Goal: Transaction & Acquisition: Book appointment/travel/reservation

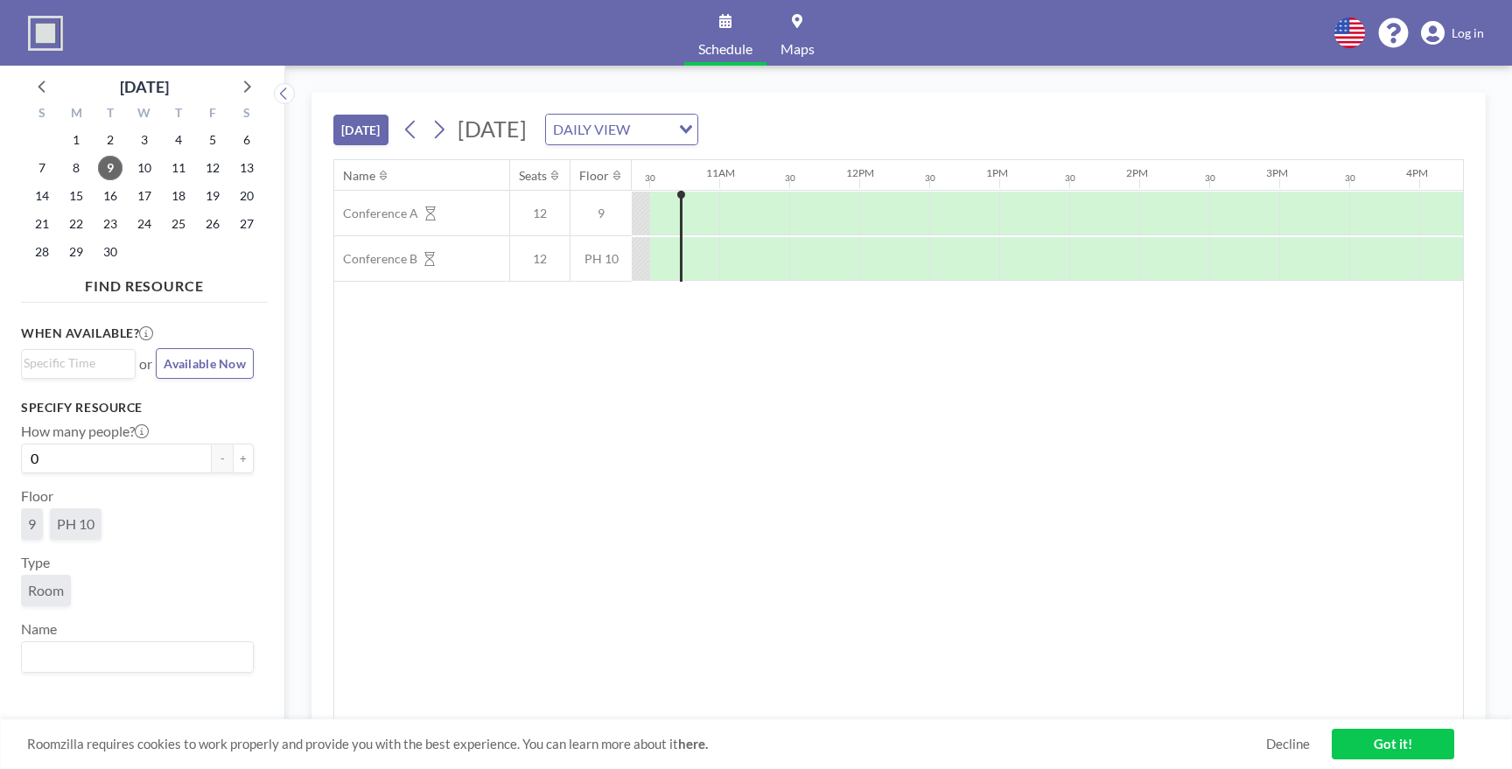
scroll to position [0, 1462]
click at [1467, 42] on link "Log in" at bounding box center [1452, 33] width 63 height 24
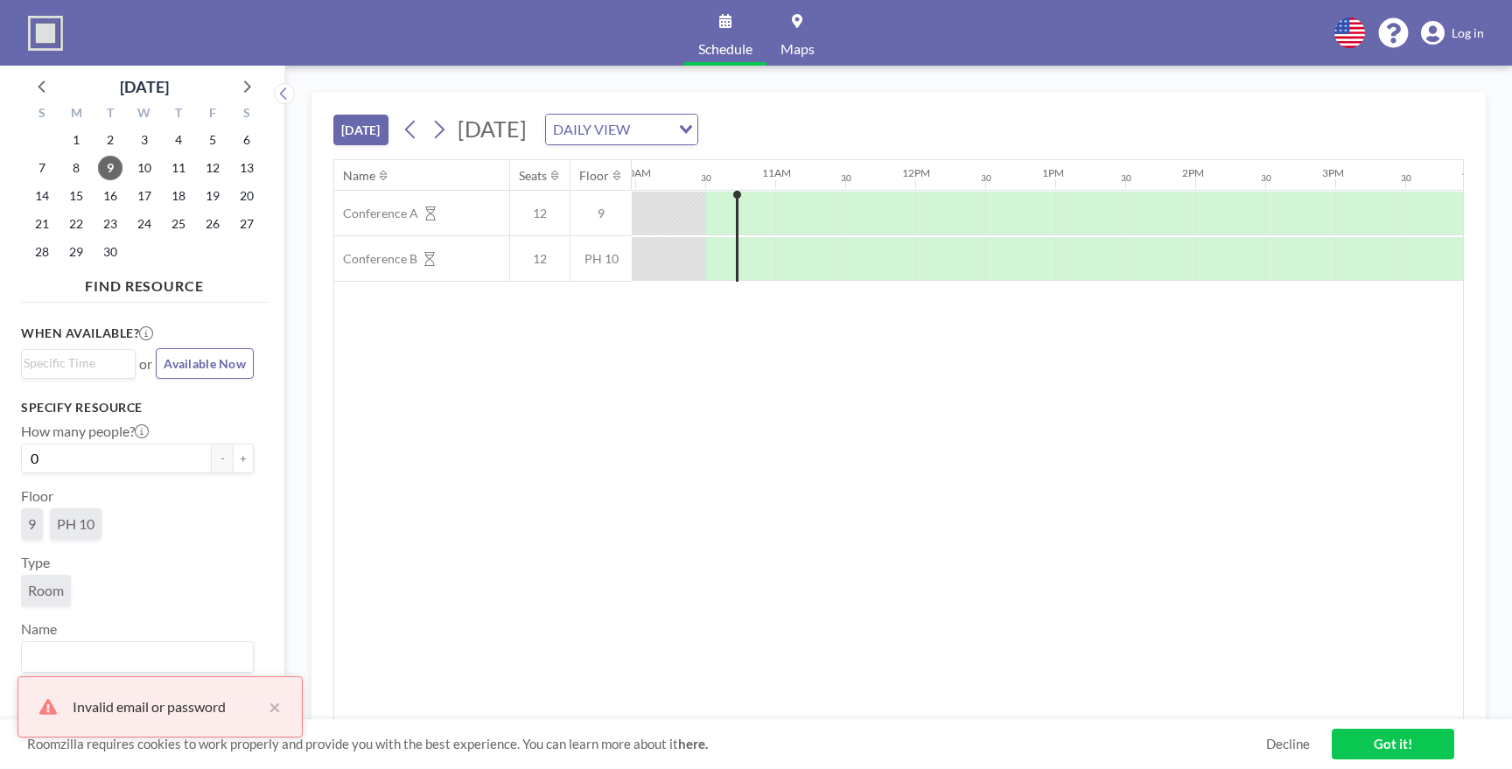
scroll to position [0, 1400]
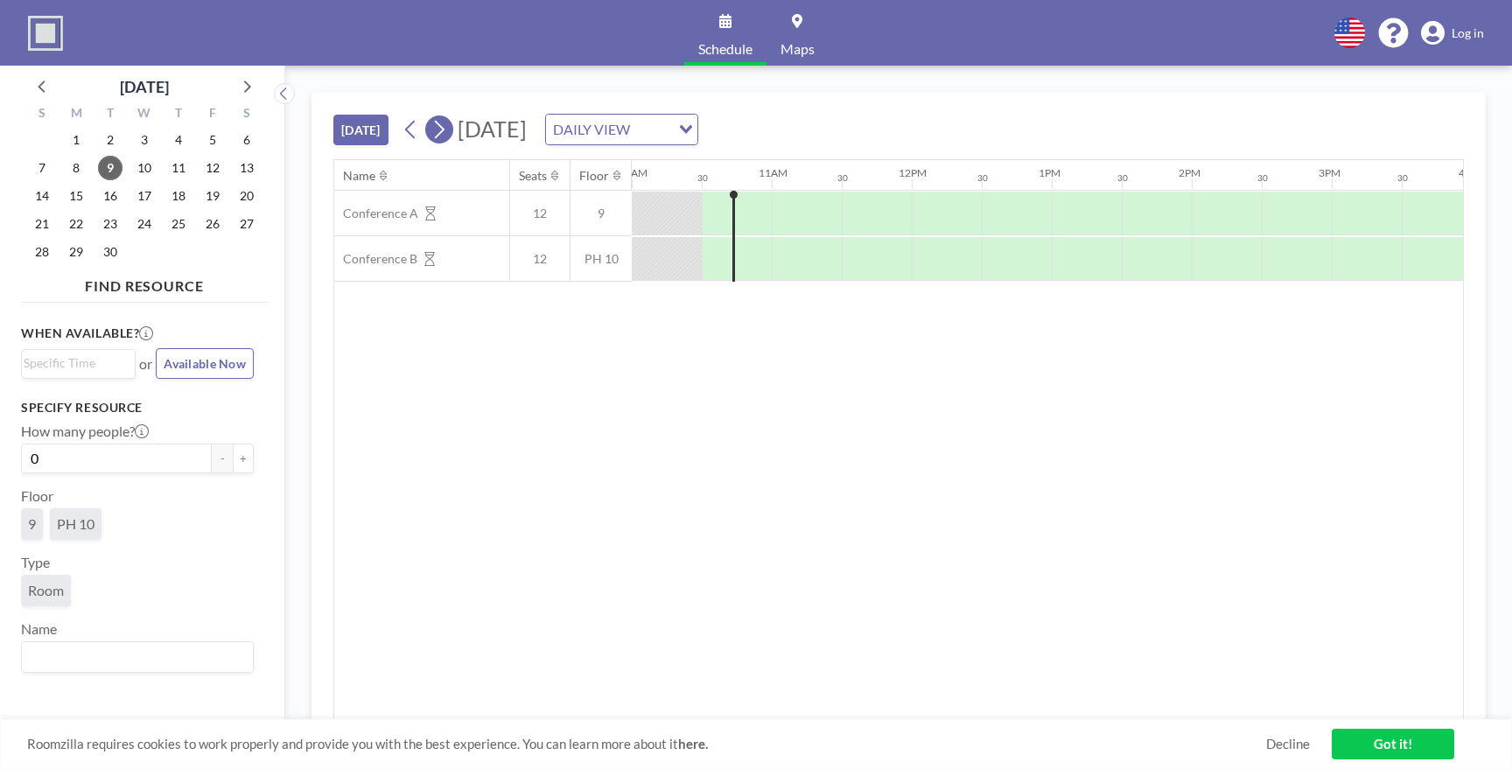
click at [450, 130] on button at bounding box center [439, 129] width 28 height 28
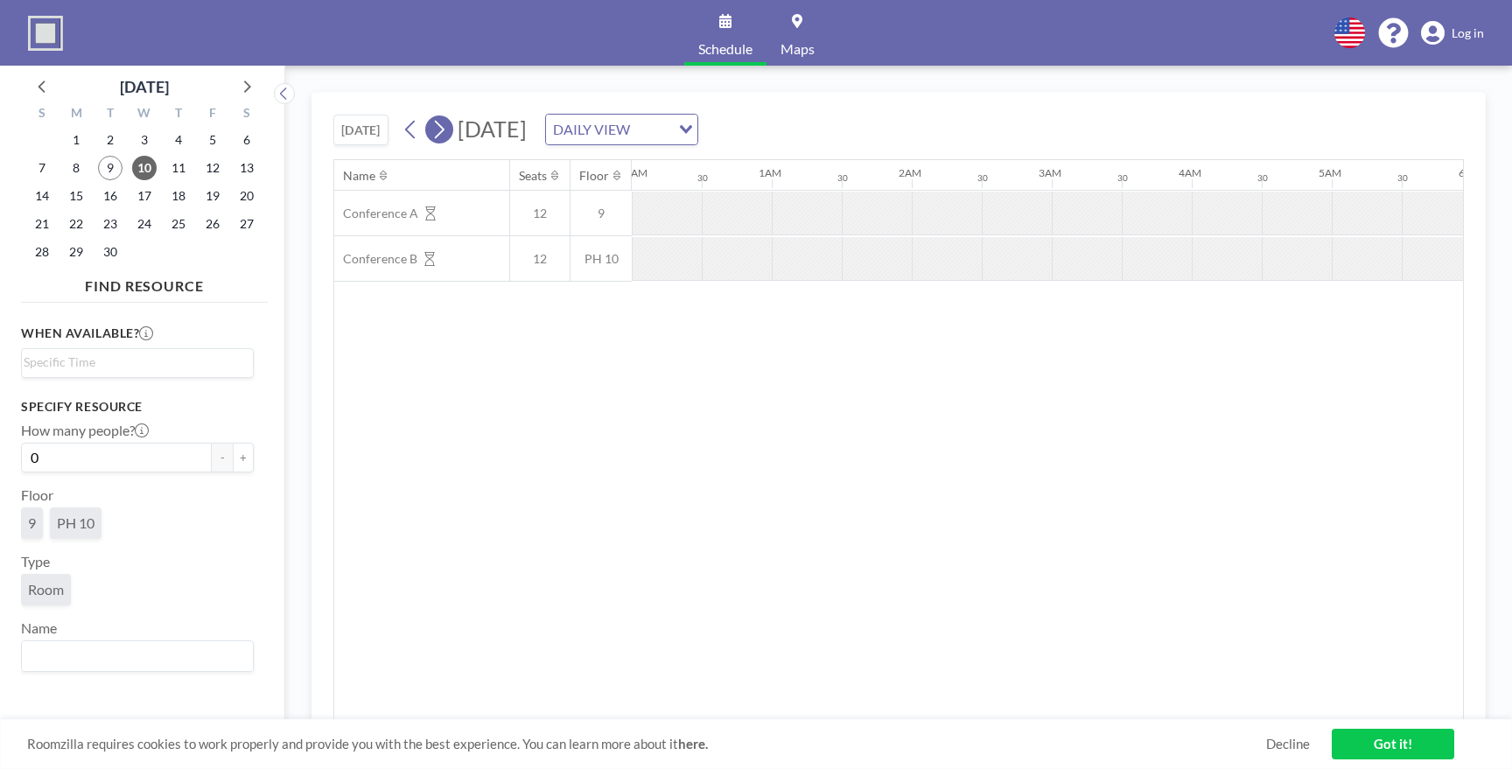
scroll to position [0, 424]
click at [450, 130] on button at bounding box center [439, 129] width 28 height 28
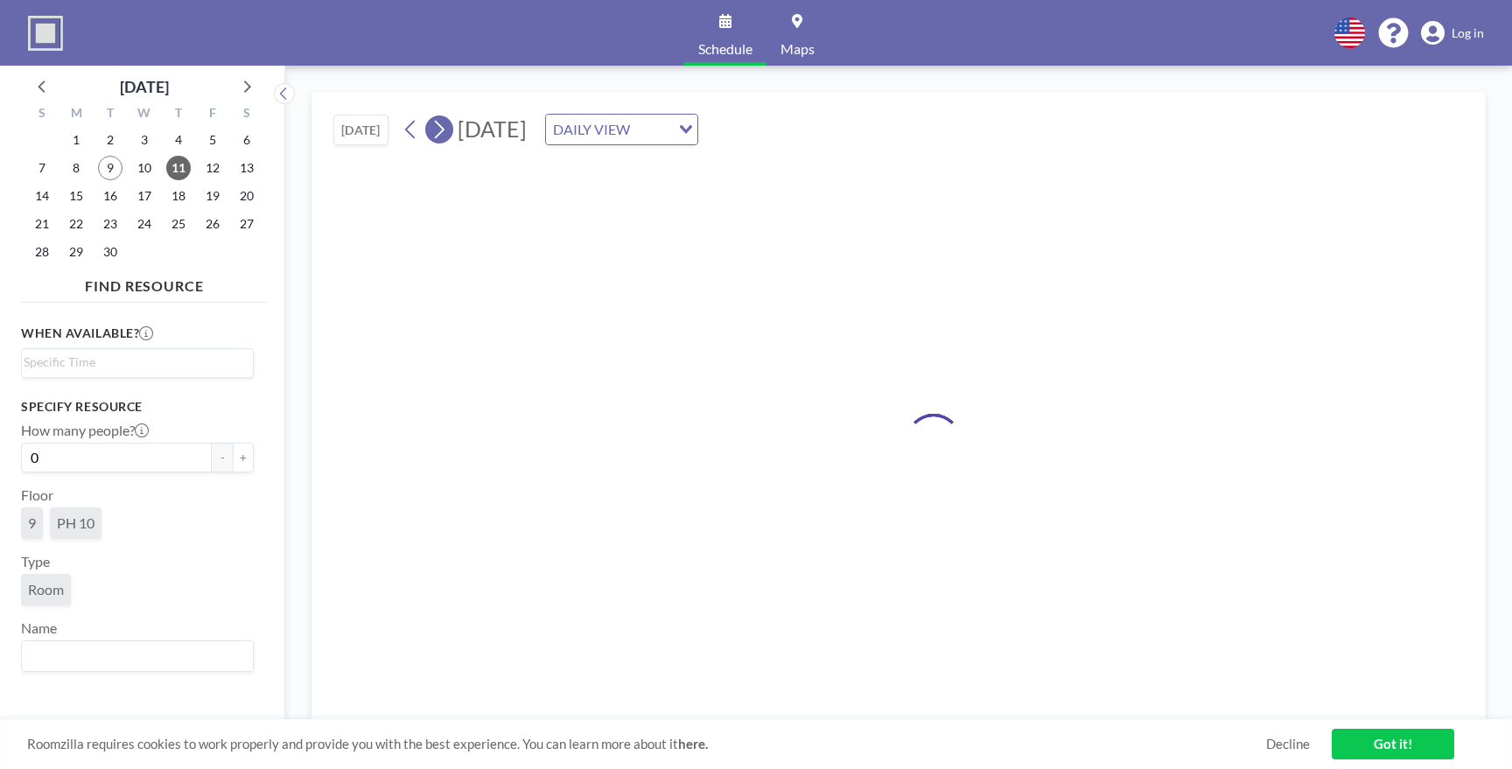
click at [450, 130] on button at bounding box center [439, 129] width 28 height 28
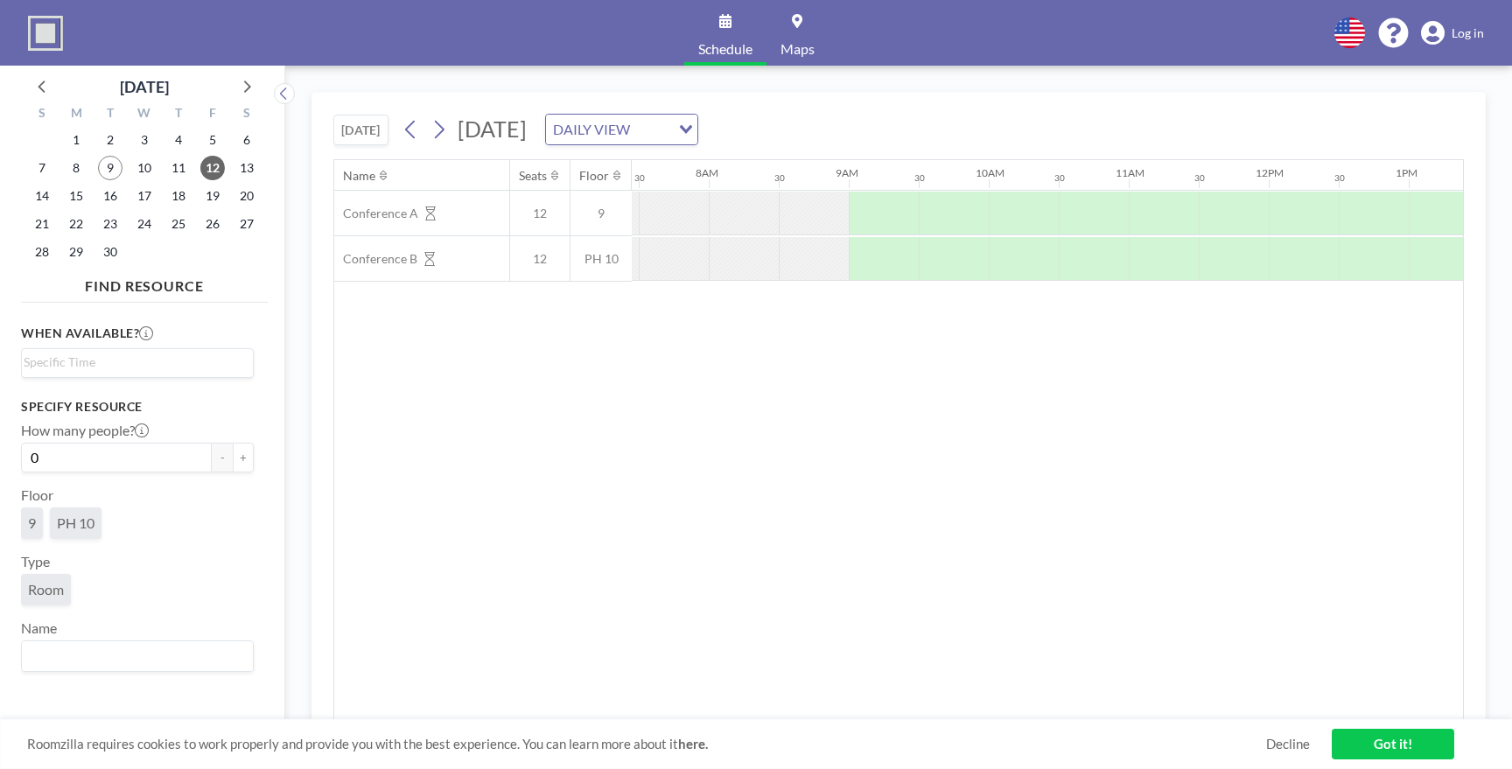
click at [399, 127] on div "Friday, September 12, 2025 DAILY VIEW Loading..." at bounding box center [547, 129] width 301 height 31
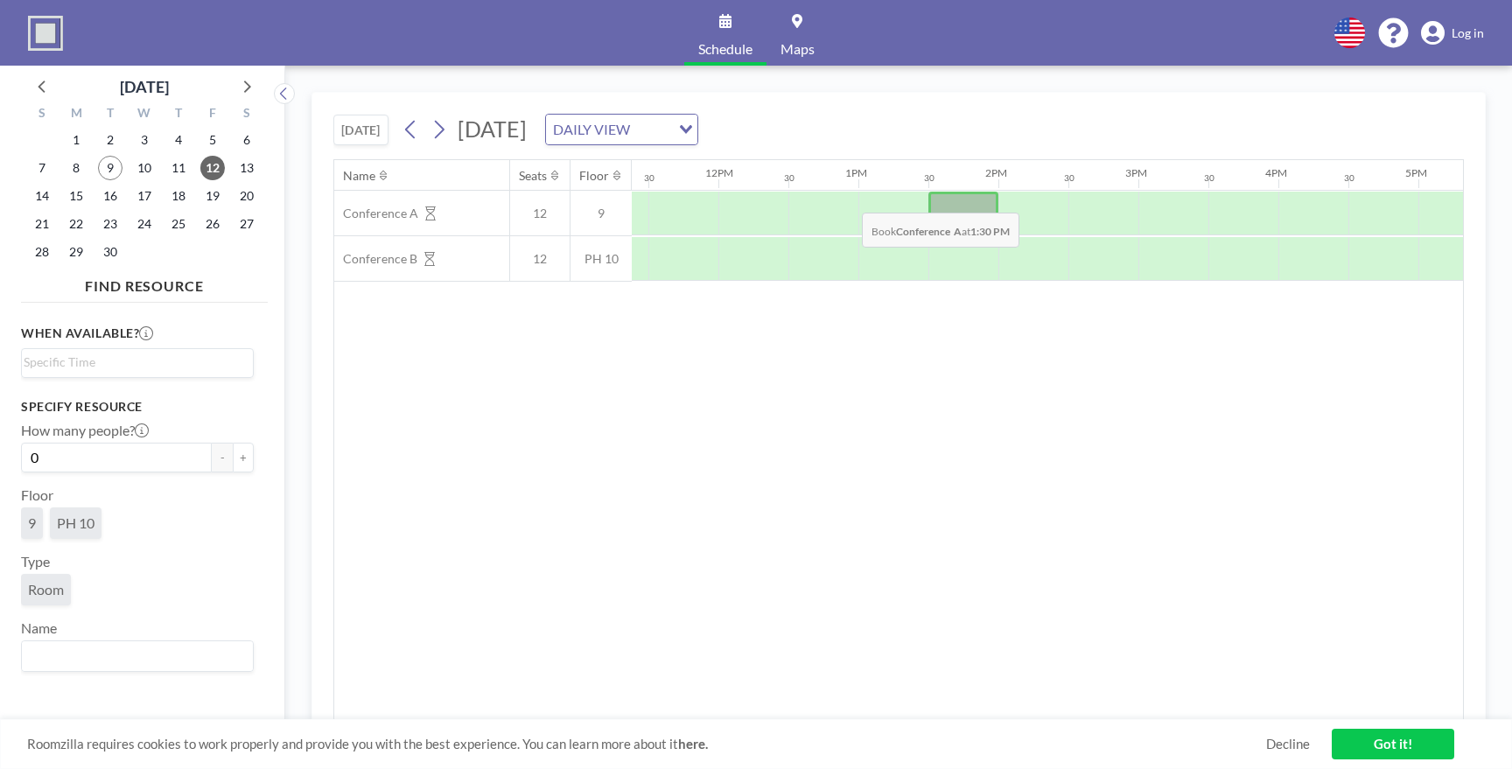
scroll to position [0, 1590]
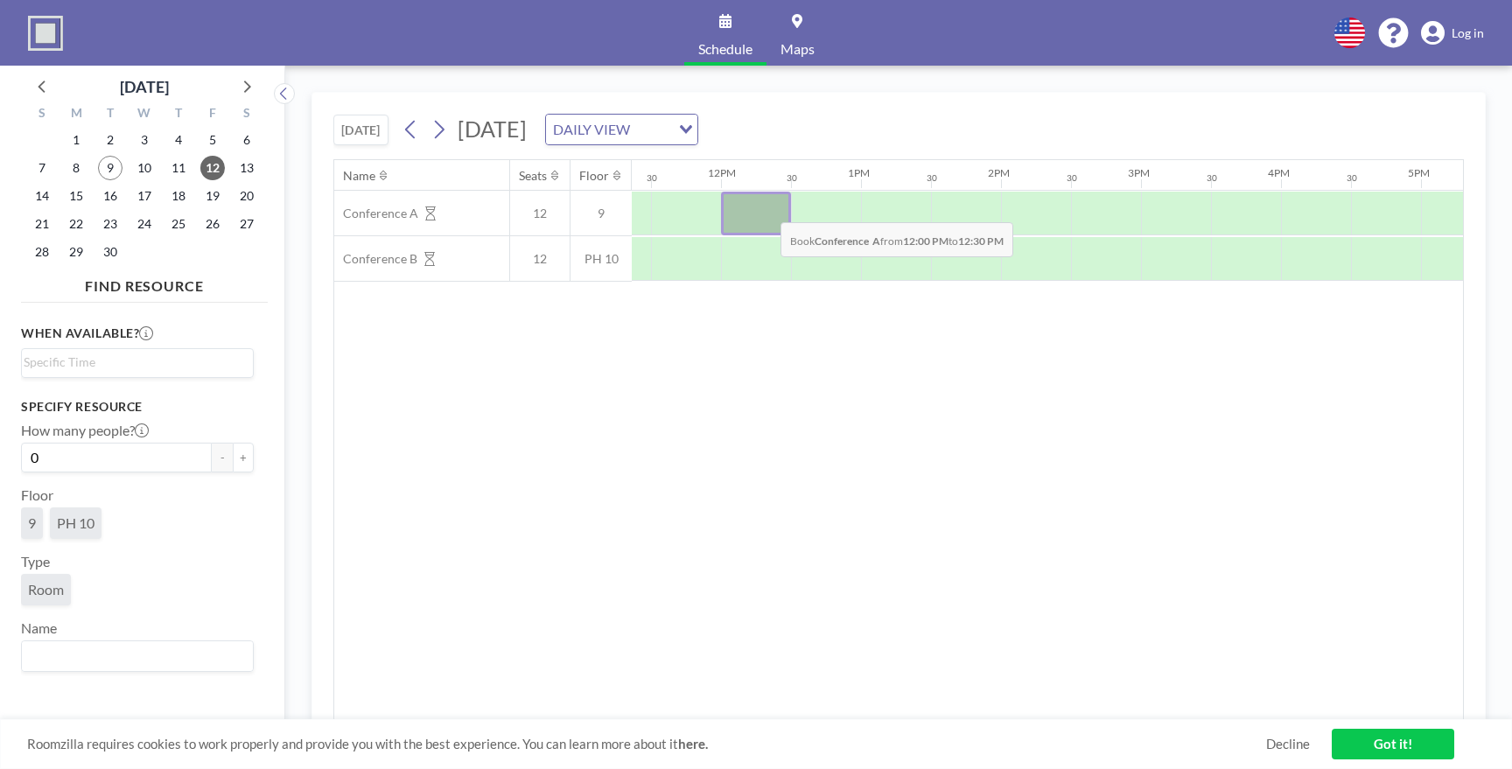
click at [766, 209] on div at bounding box center [756, 214] width 70 height 44
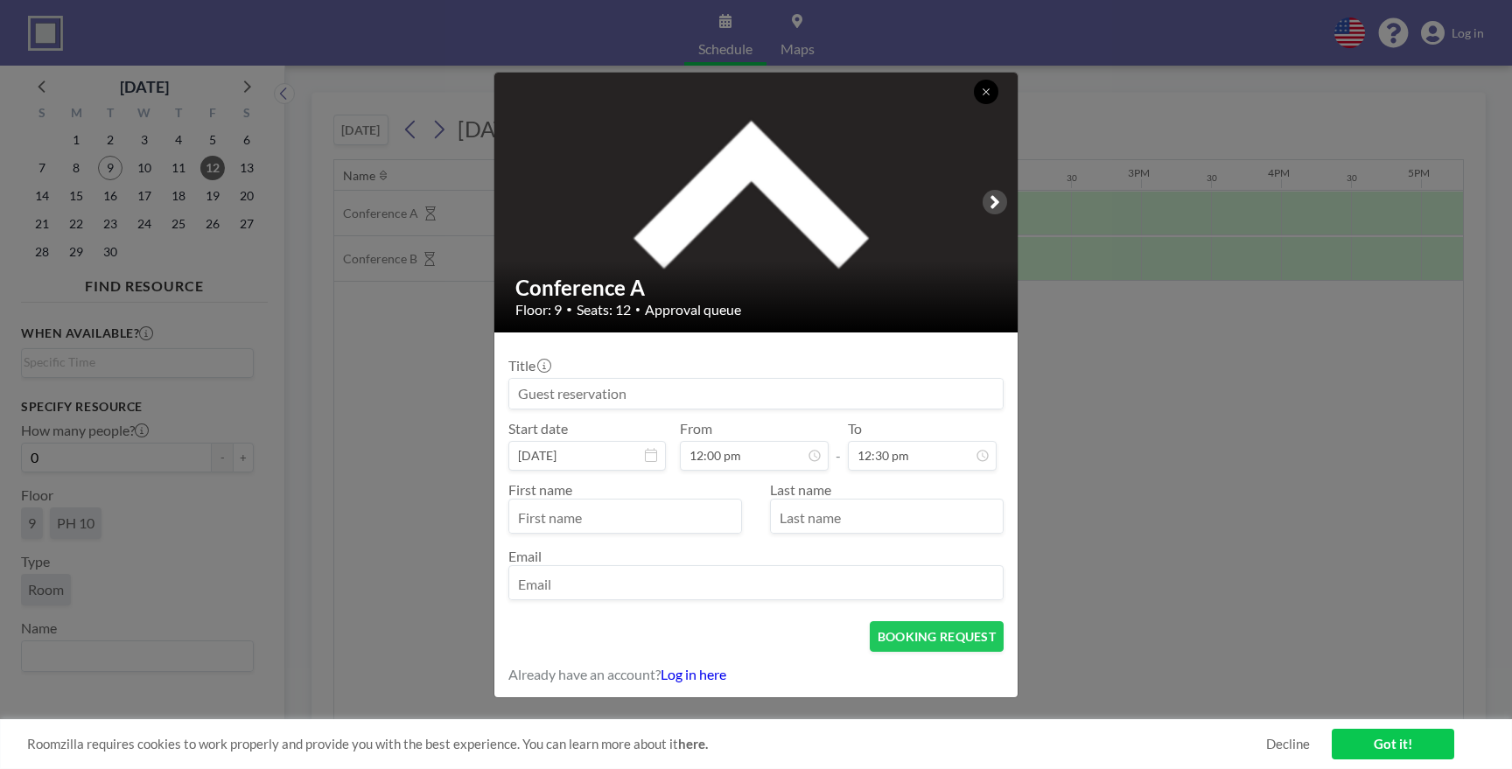
click at [987, 90] on icon at bounding box center [986, 92] width 10 height 10
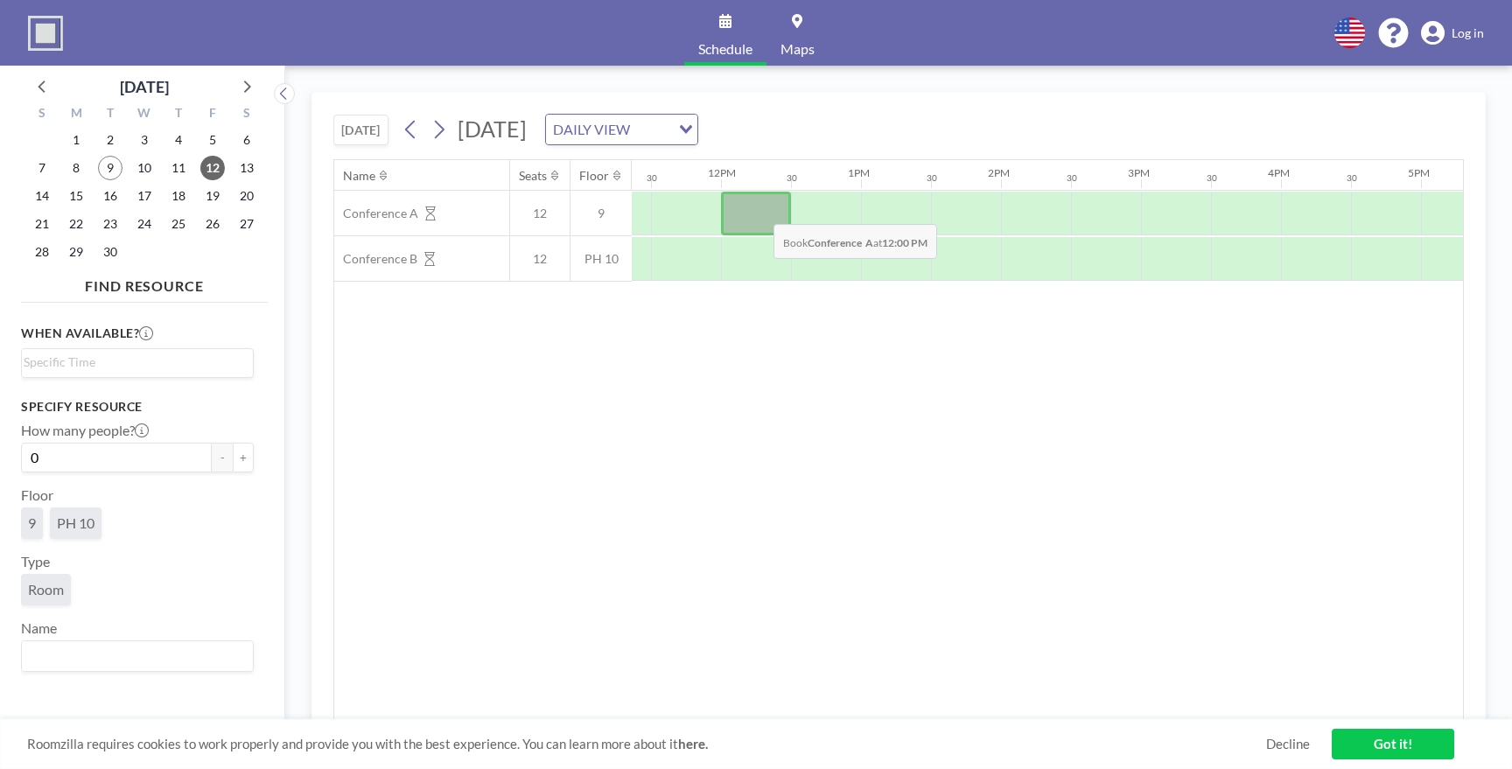
click at [759, 211] on div at bounding box center [756, 214] width 70 height 44
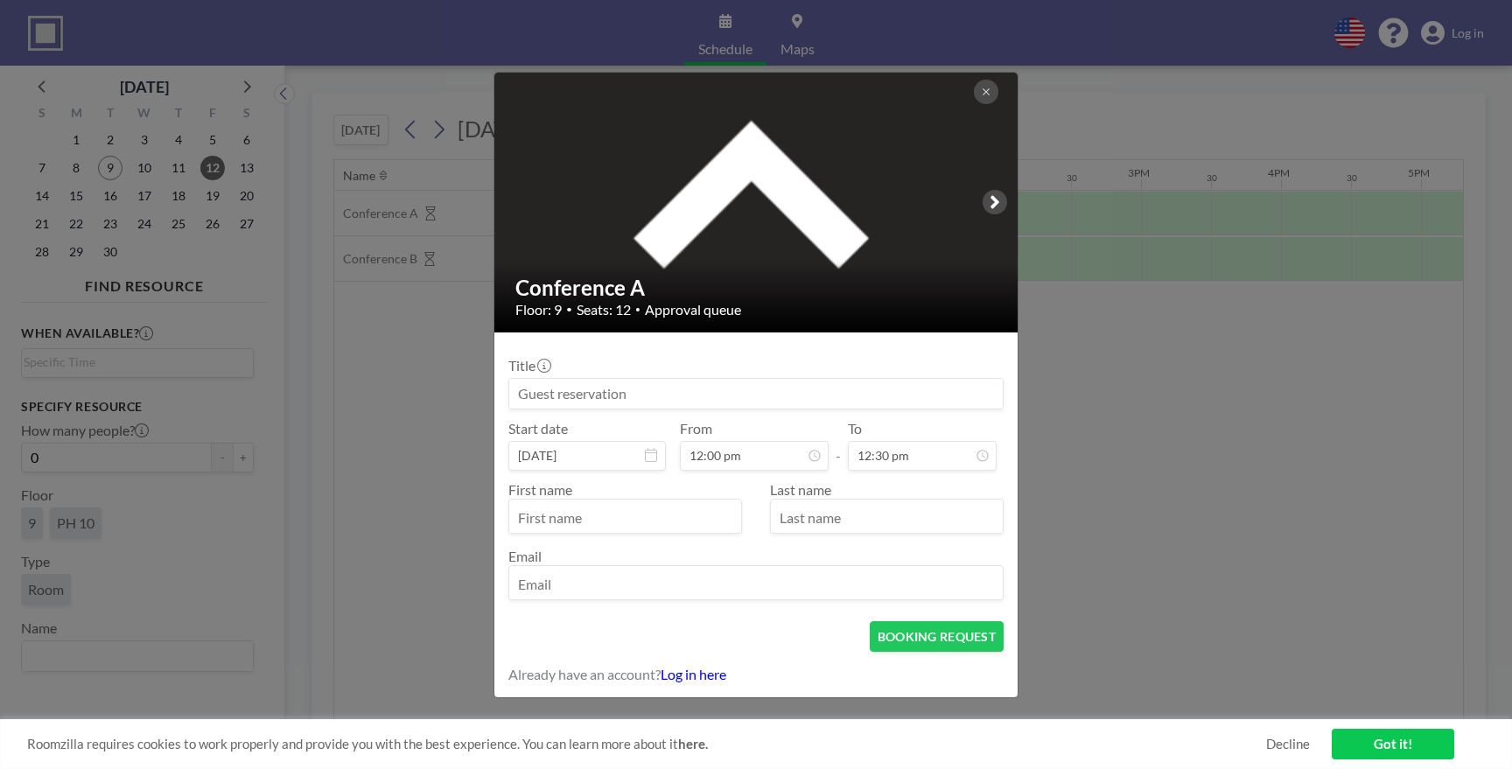
click at [987, 98] on button at bounding box center [986, 92] width 24 height 24
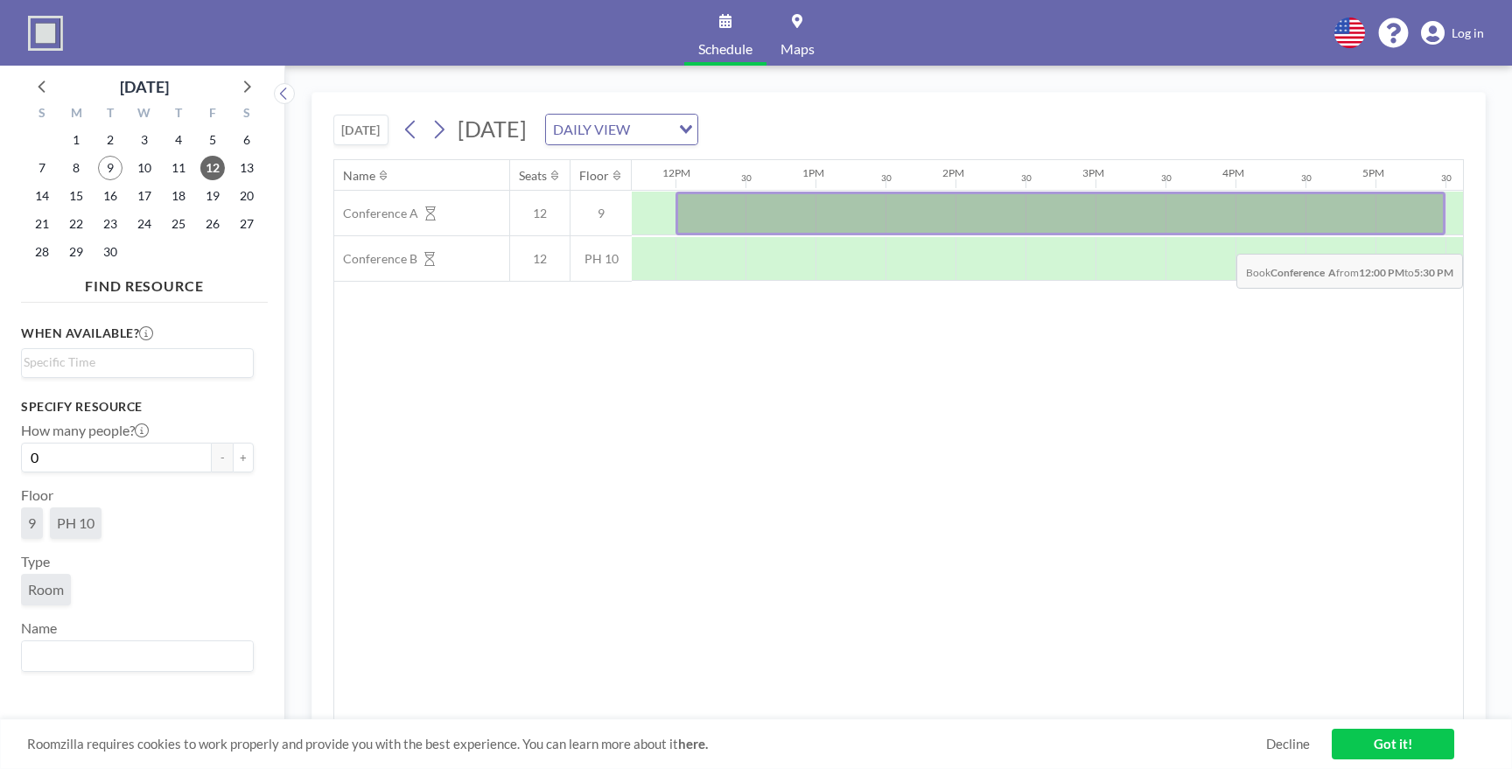
scroll to position [0, 1644]
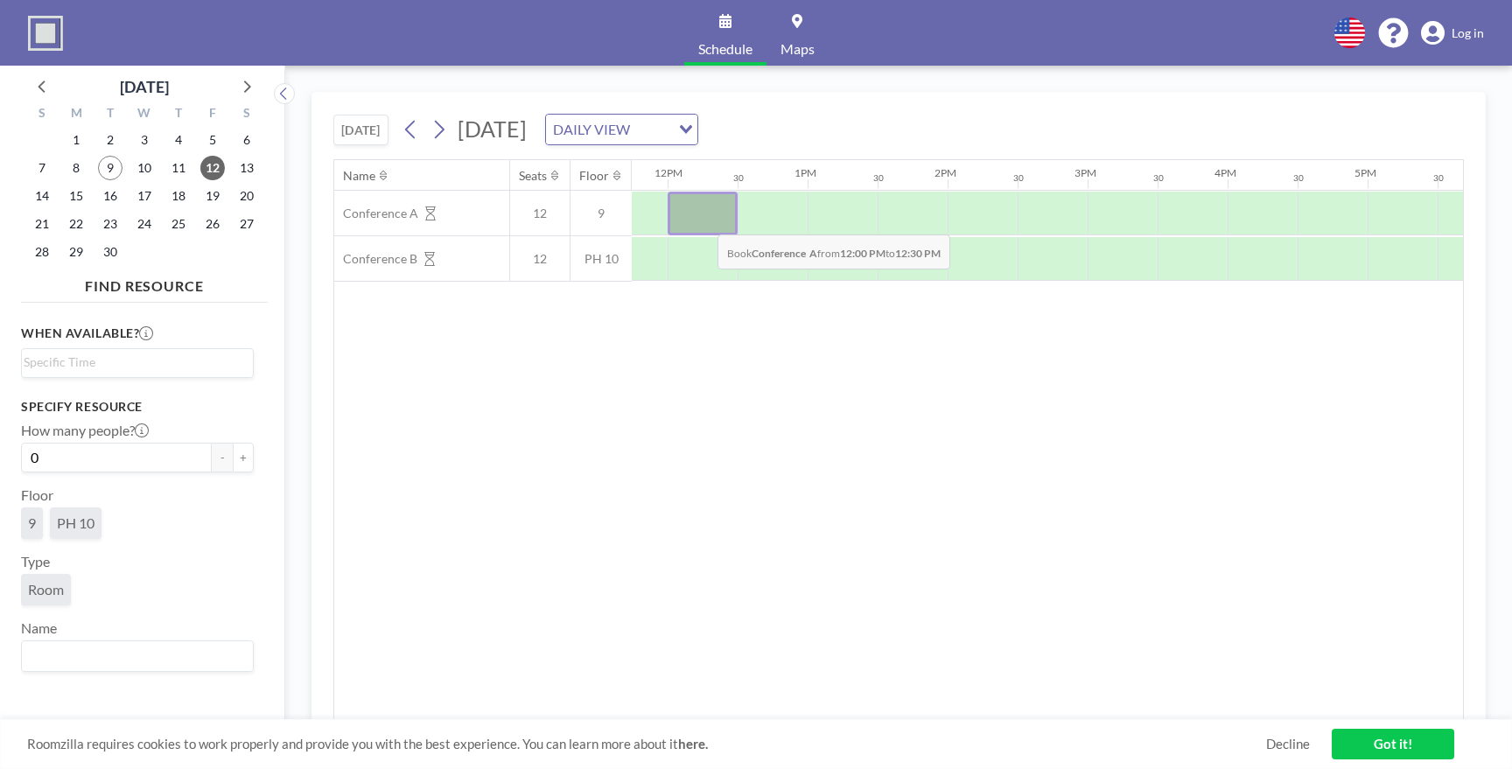
drag, startPoint x: 739, startPoint y: 227, endPoint x: 702, endPoint y: 220, distance: 38.3
click at [702, 220] on div at bounding box center [702, 214] width 70 height 44
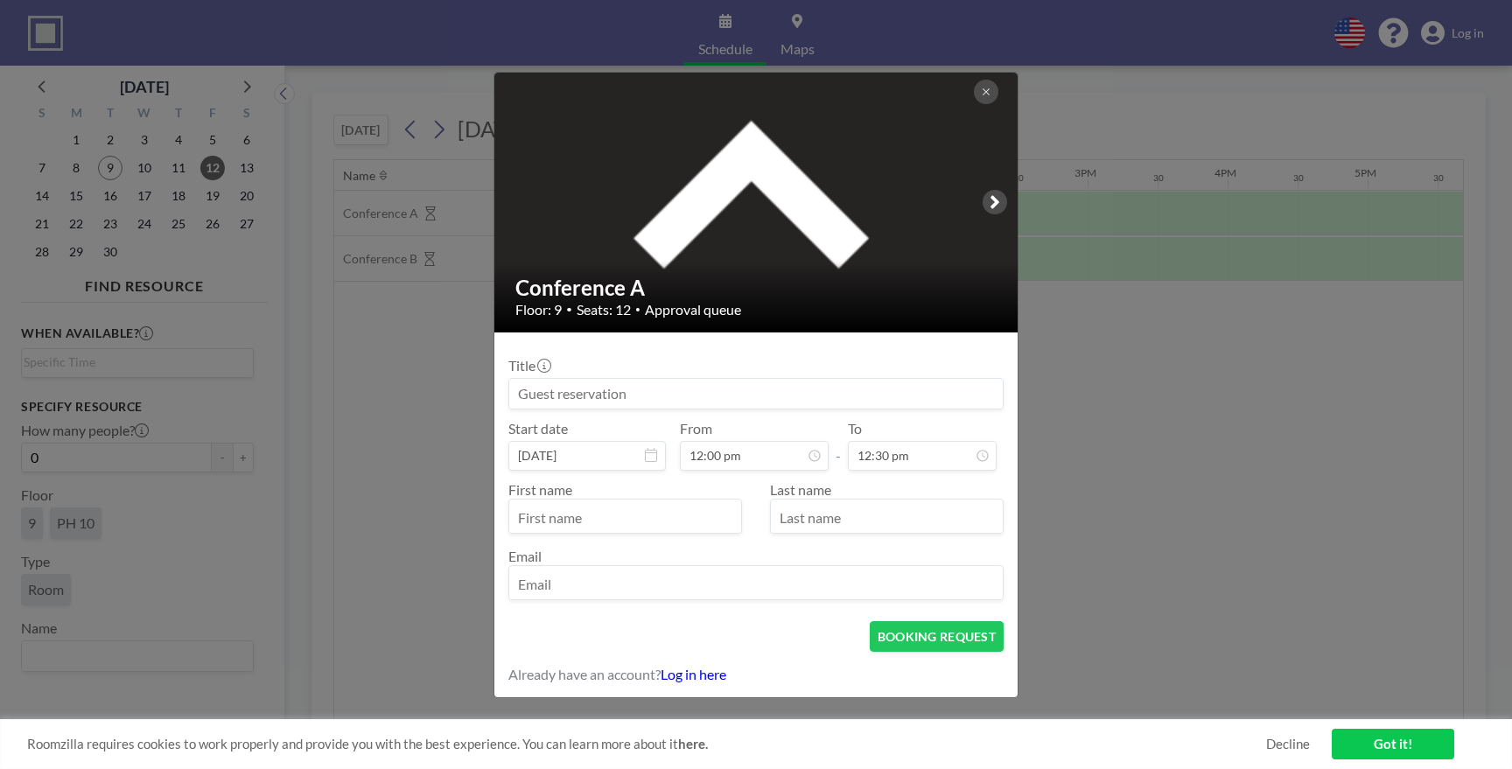
scroll to position [218, 0]
click at [981, 81] on button at bounding box center [986, 92] width 24 height 24
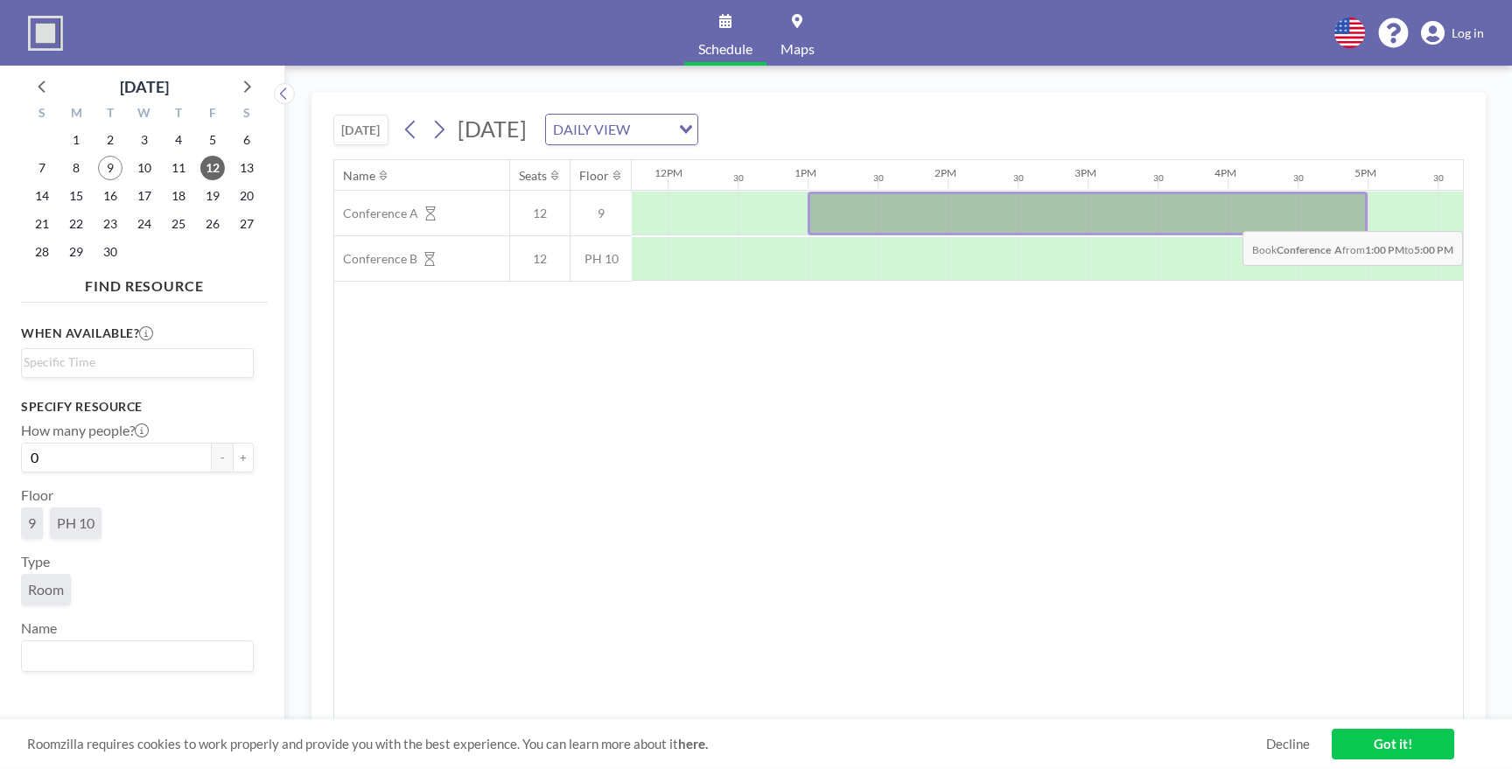
drag, startPoint x: 808, startPoint y: 222, endPoint x: 1350, endPoint y: 218, distance: 541.5
click at [1350, 218] on div at bounding box center [1087, 214] width 560 height 44
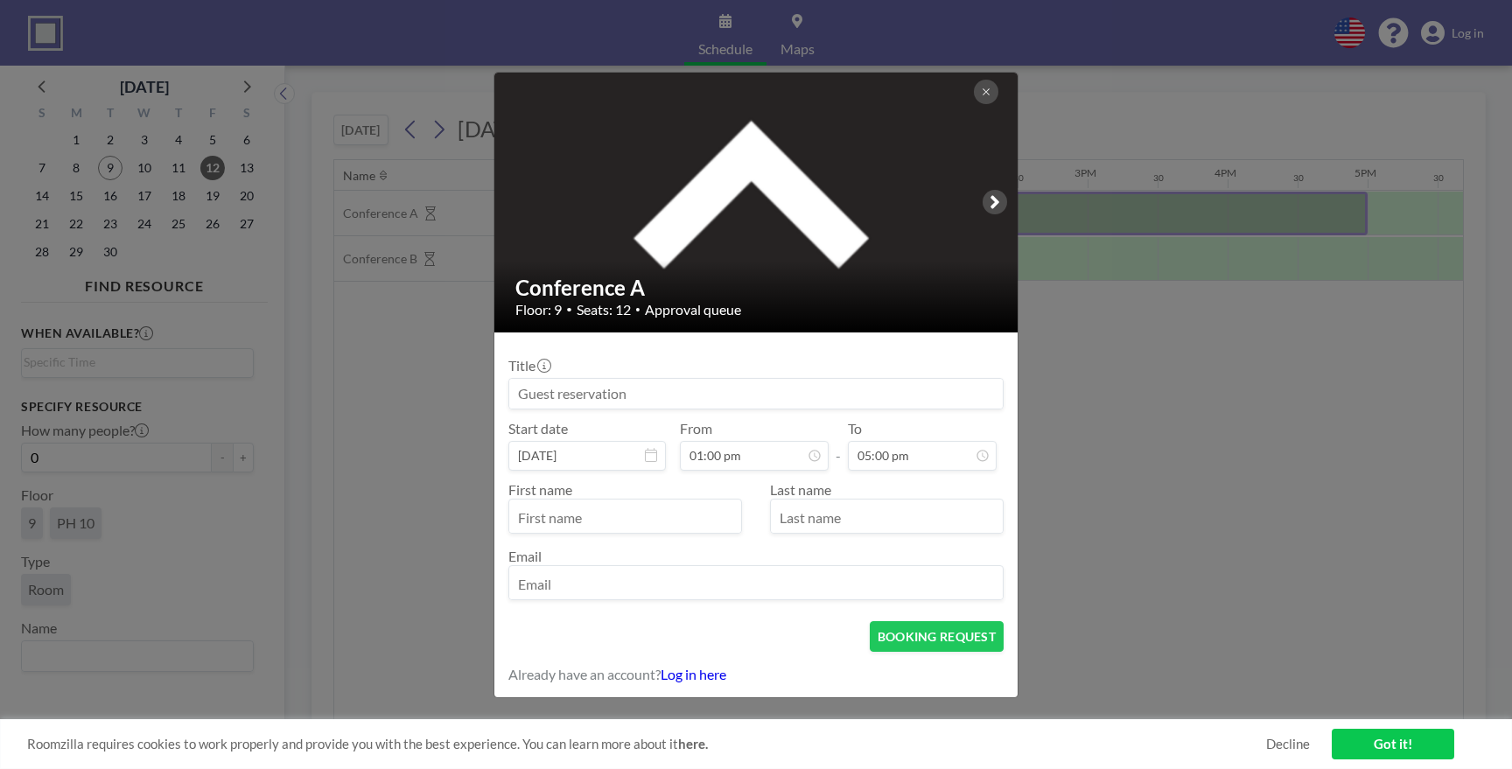
scroll to position [249, 0]
click at [655, 401] on input at bounding box center [755, 394] width 493 height 30
type input "Camianny/Care Solutions Trainings"
click at [777, 428] on div "From 01:00 pm" at bounding box center [754, 445] width 149 height 51
click at [706, 533] on div "First name Last name Email" at bounding box center [755, 540] width 495 height 119
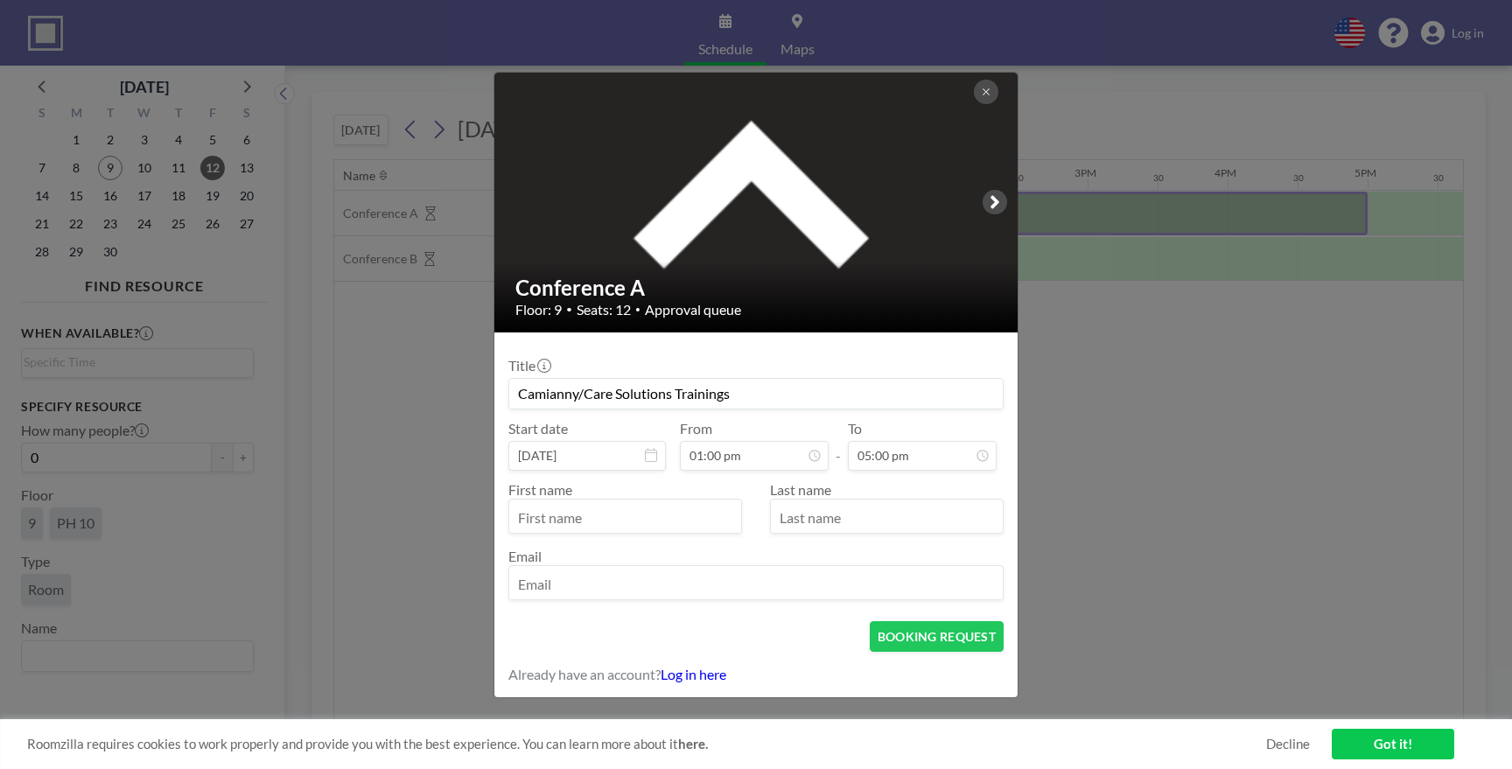
click at [690, 526] on input "text" at bounding box center [625, 518] width 232 height 30
type input "[PERSON_NAME]"
type input "Rumie"
type input "[EMAIL_ADDRESS][DOMAIN_NAME]"
click at [803, 652] on form "Title Camianny/Care Solutions Trainings Start date Sep 12, 2025 From 01:00 pm -…" at bounding box center [755, 514] width 523 height 365
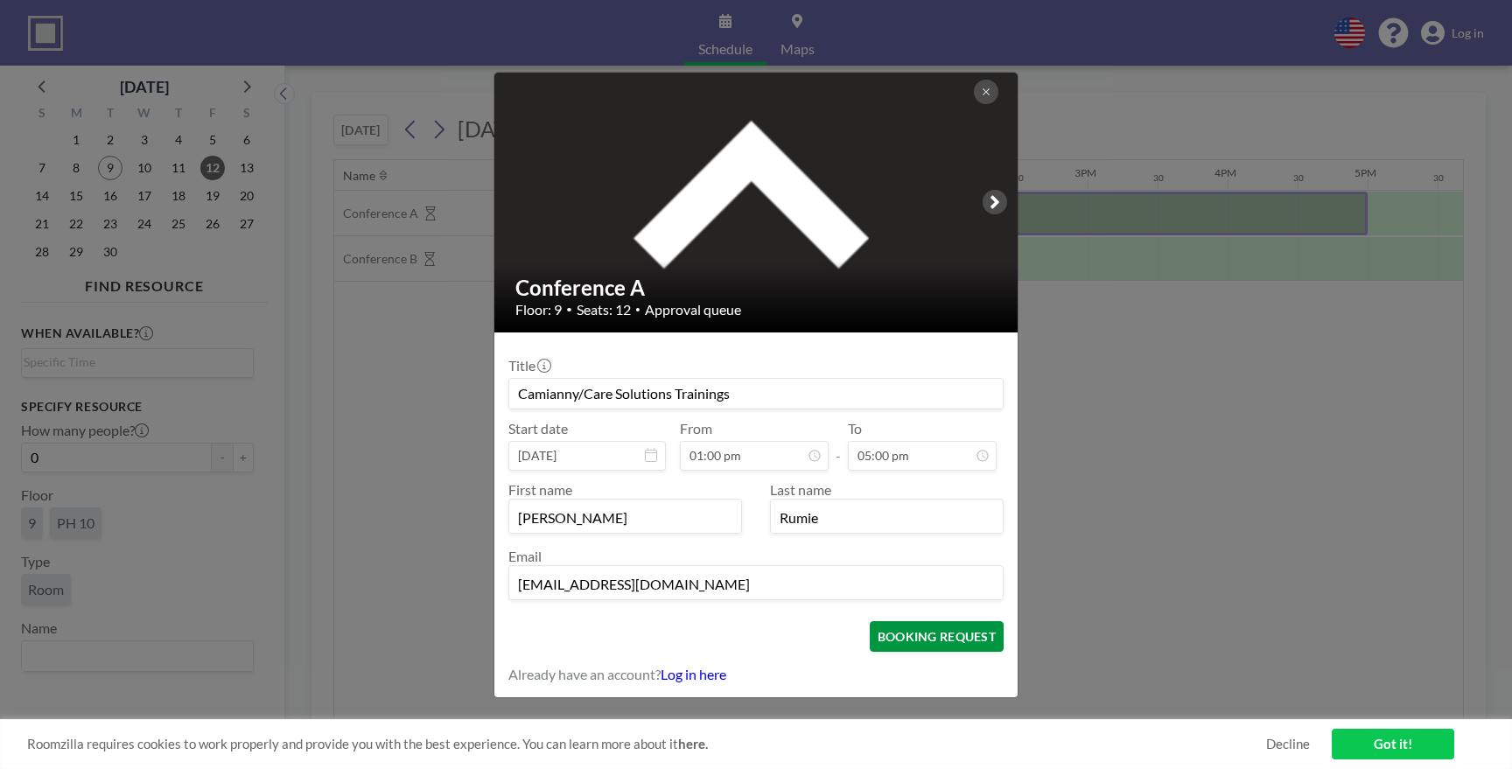
click at [912, 650] on button "BOOKING REQUEST" at bounding box center [937, 636] width 134 height 31
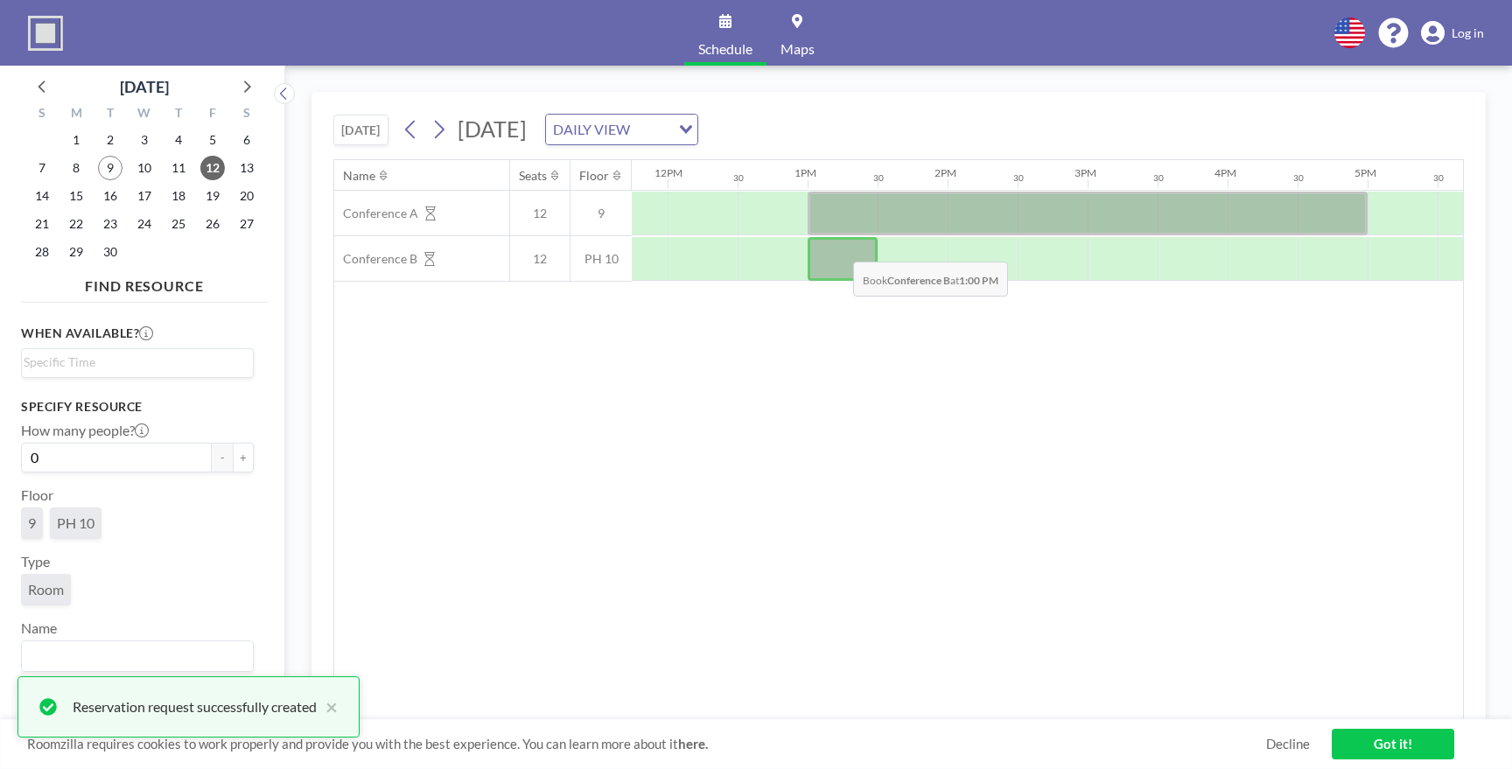
click at [852, 213] on div at bounding box center [1087, 214] width 560 height 44
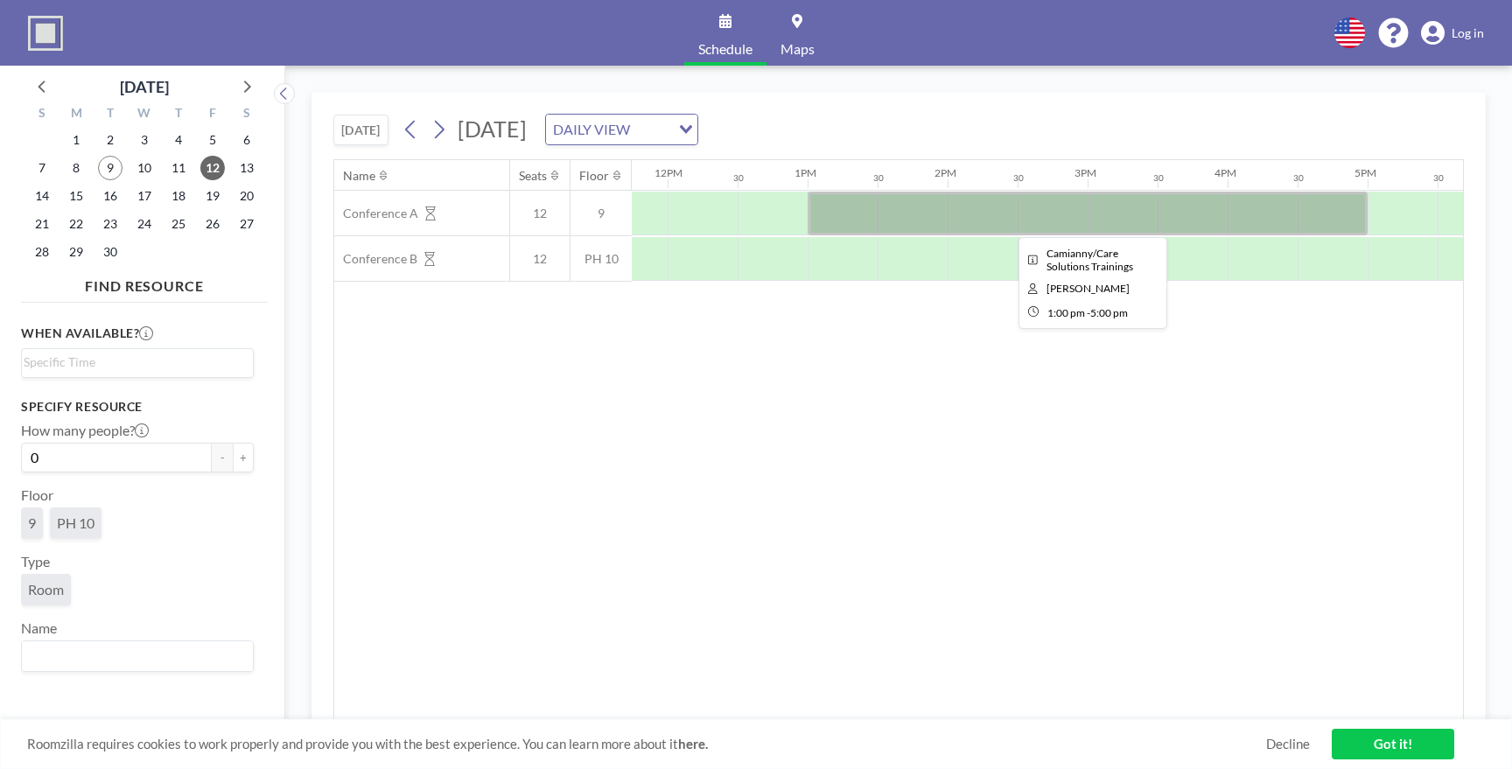
click at [995, 204] on div at bounding box center [1087, 214] width 560 height 44
click at [437, 127] on icon at bounding box center [438, 129] width 17 height 26
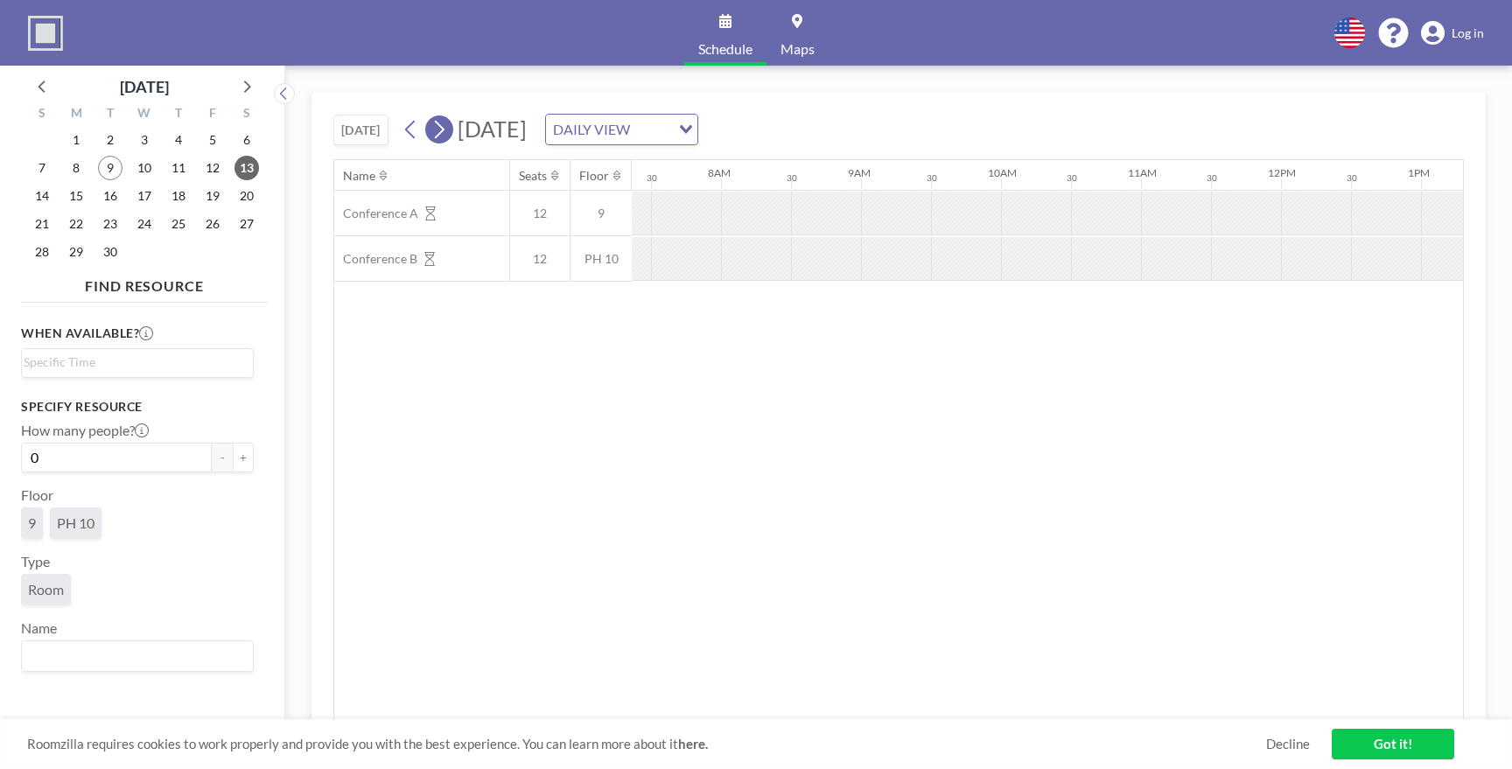
scroll to position [0, 1050]
click at [413, 129] on icon at bounding box center [410, 129] width 17 height 26
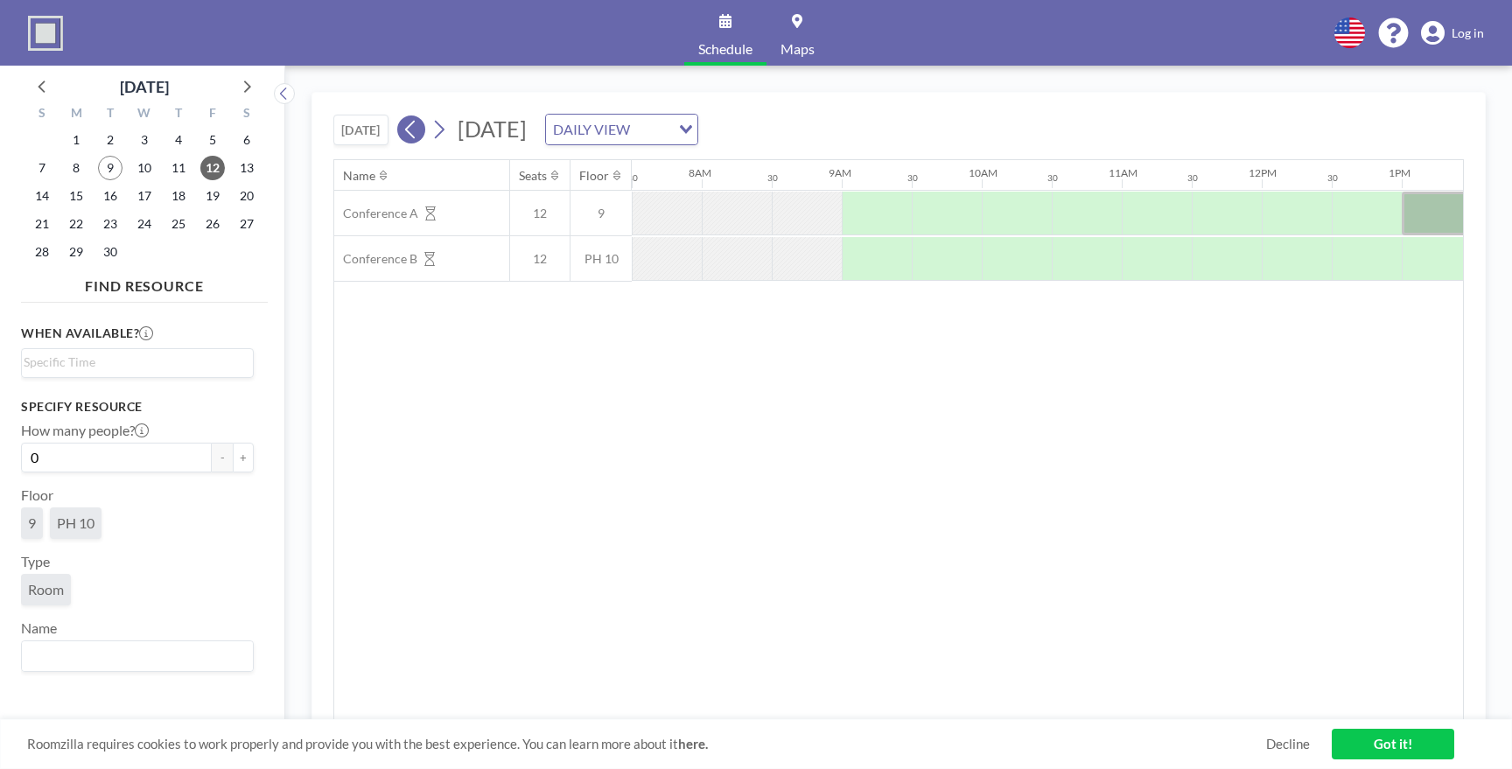
click at [413, 129] on icon at bounding box center [410, 129] width 17 height 26
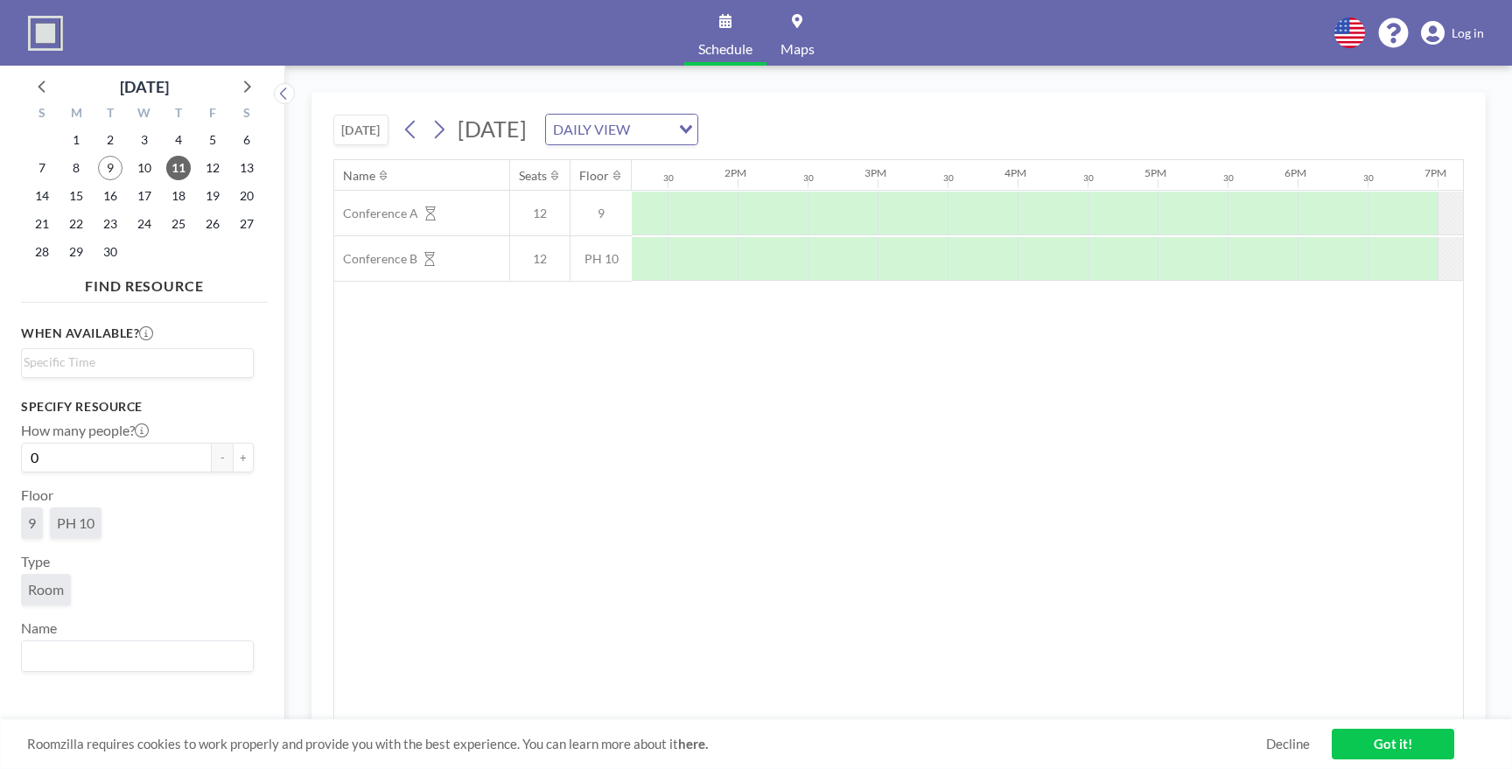
scroll to position [0, 1934]
click at [412, 135] on icon at bounding box center [410, 129] width 17 height 26
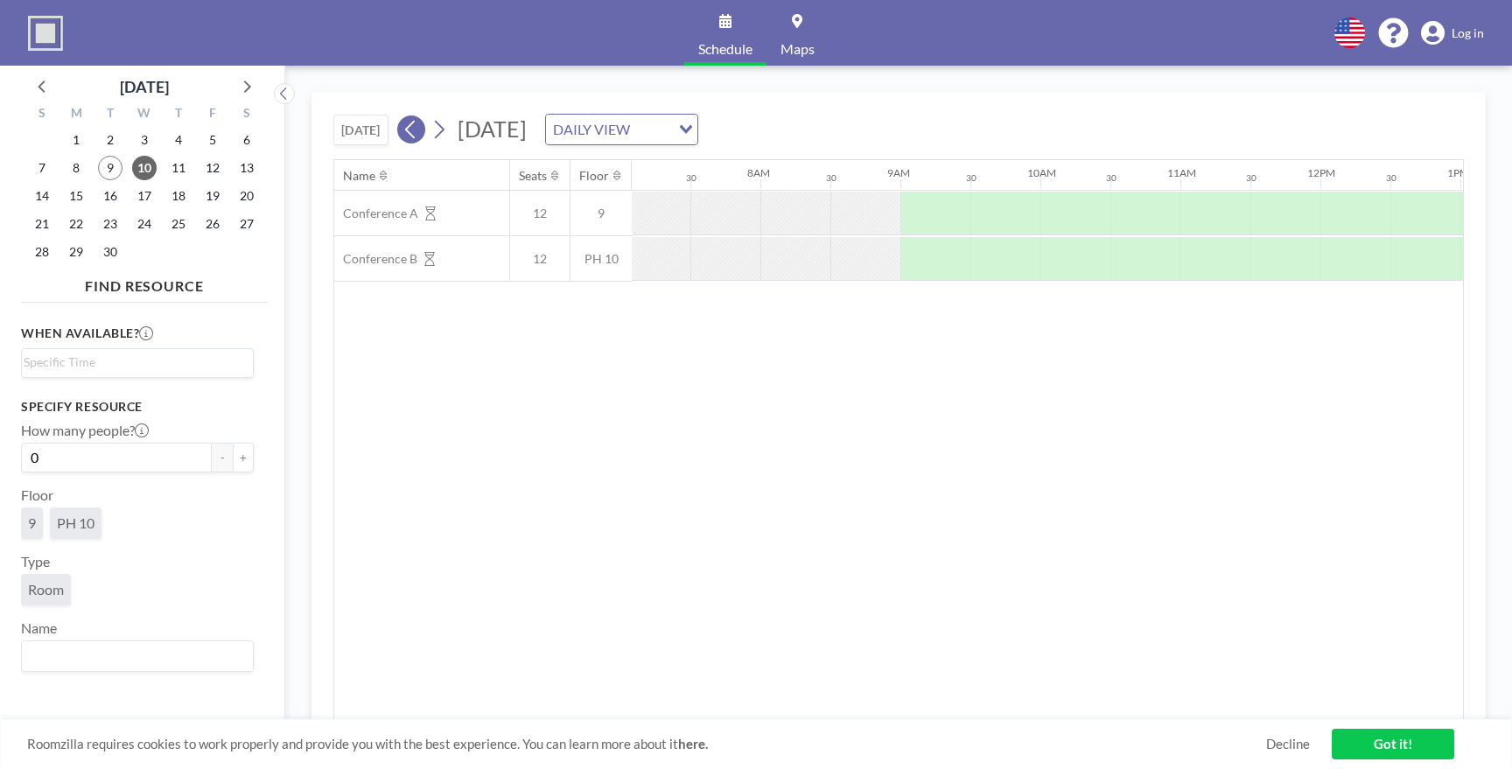
scroll to position [0, 1050]
click at [412, 135] on icon at bounding box center [410, 129] width 17 height 26
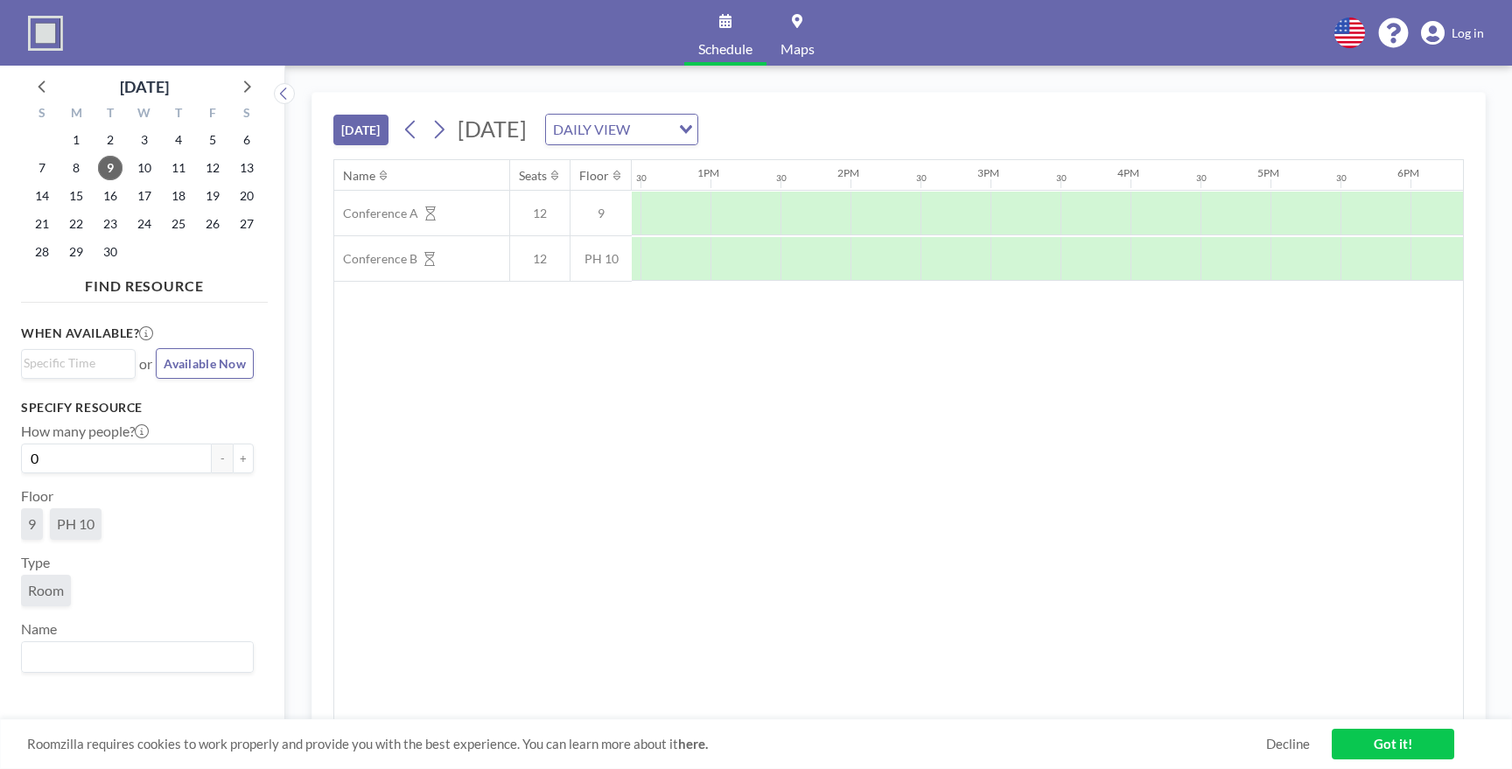
scroll to position [0, 1825]
click at [444, 129] on icon at bounding box center [440, 130] width 10 height 18
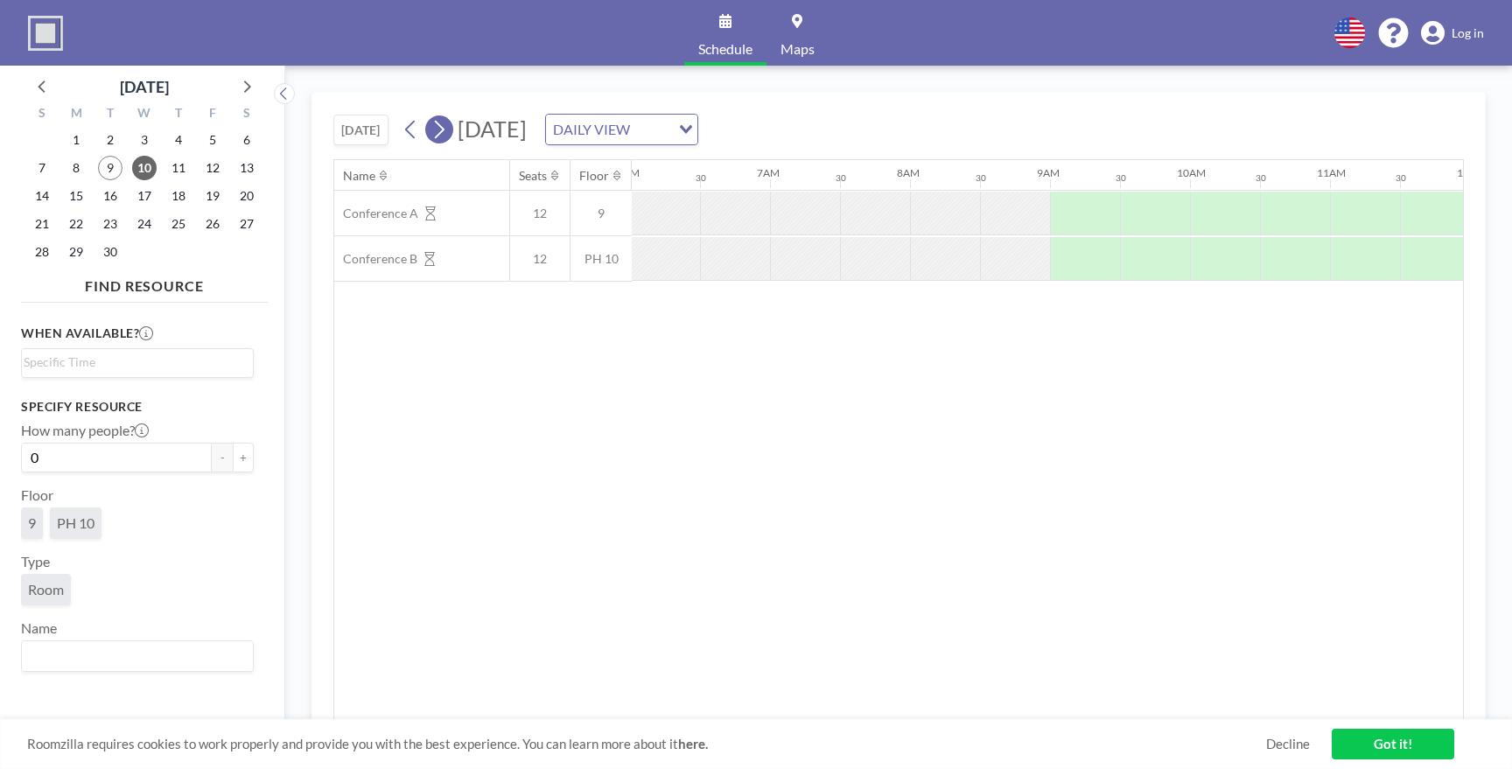
scroll to position [0, 1093]
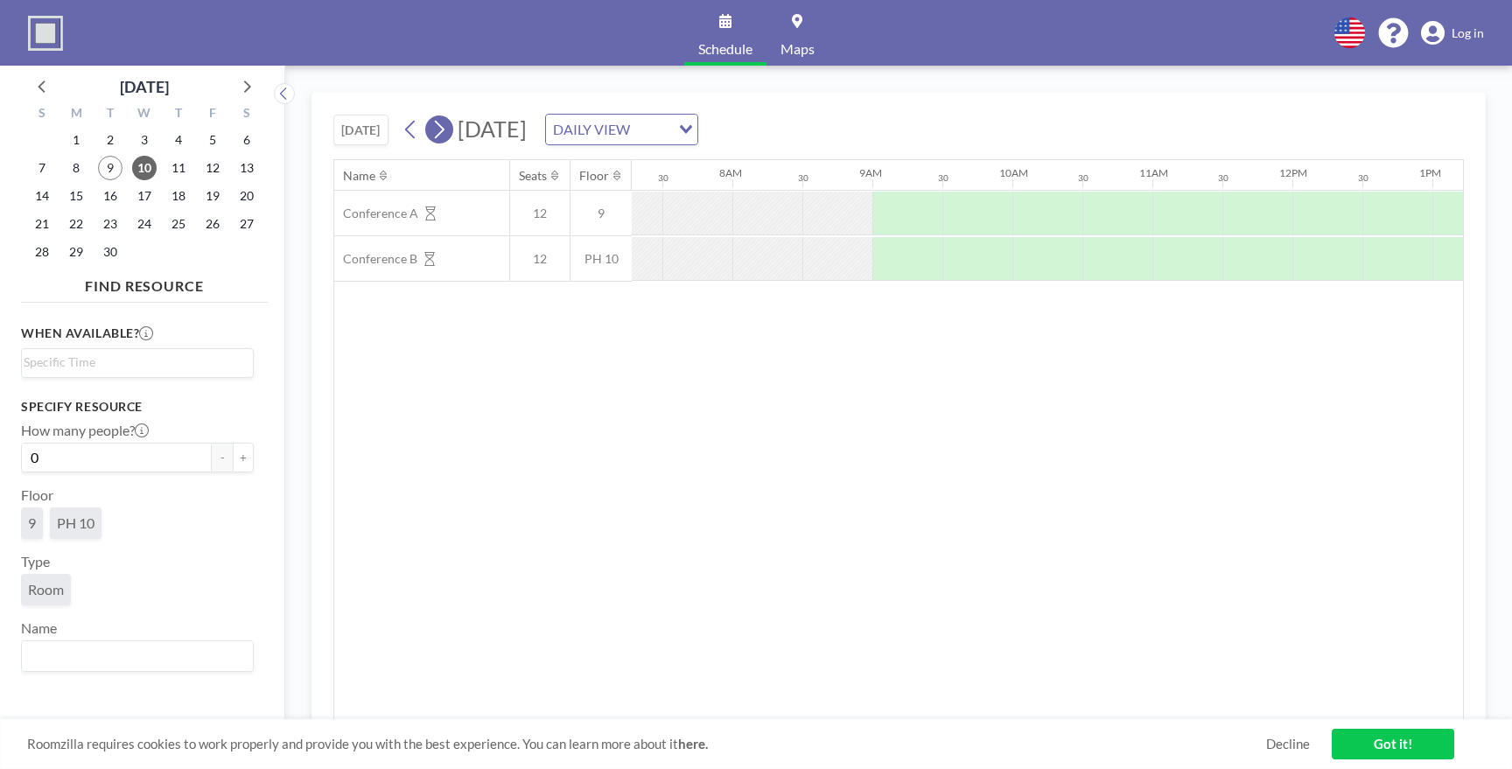
click at [444, 129] on icon at bounding box center [440, 130] width 10 height 18
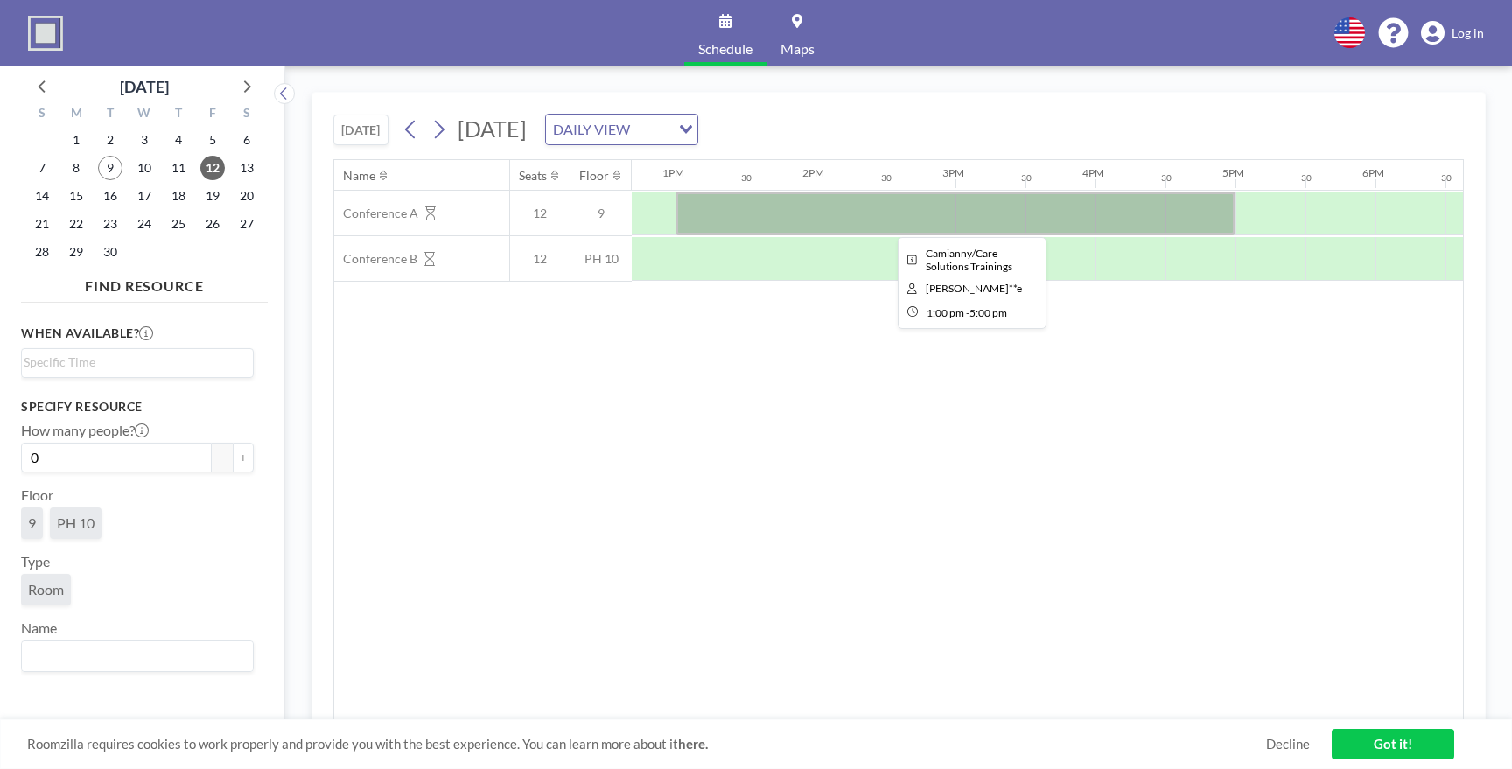
scroll to position [0, 1781]
click at [911, 217] on div at bounding box center [950, 214] width 560 height 44
click at [905, 217] on div at bounding box center [950, 214] width 560 height 44
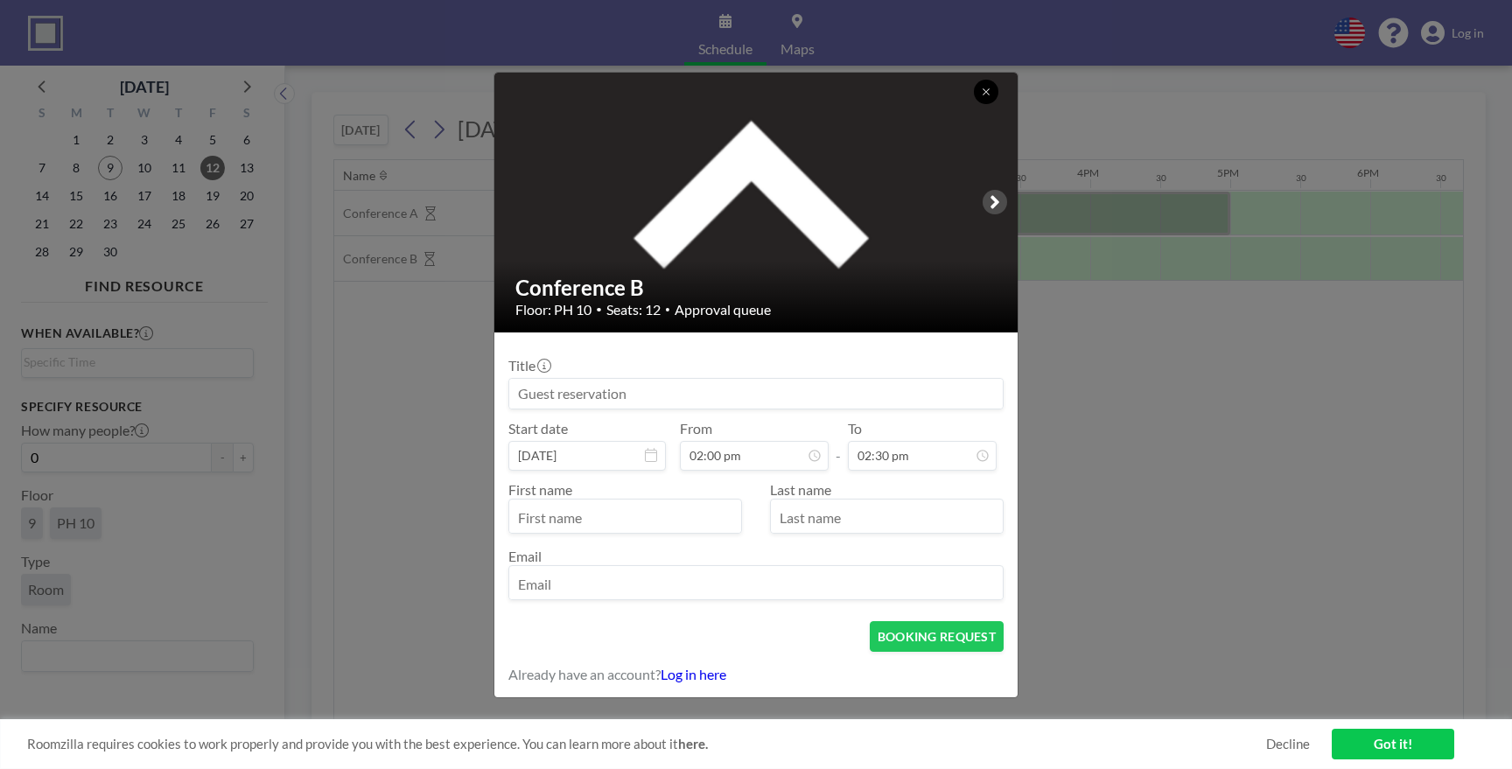
click at [981, 100] on button at bounding box center [986, 92] width 24 height 24
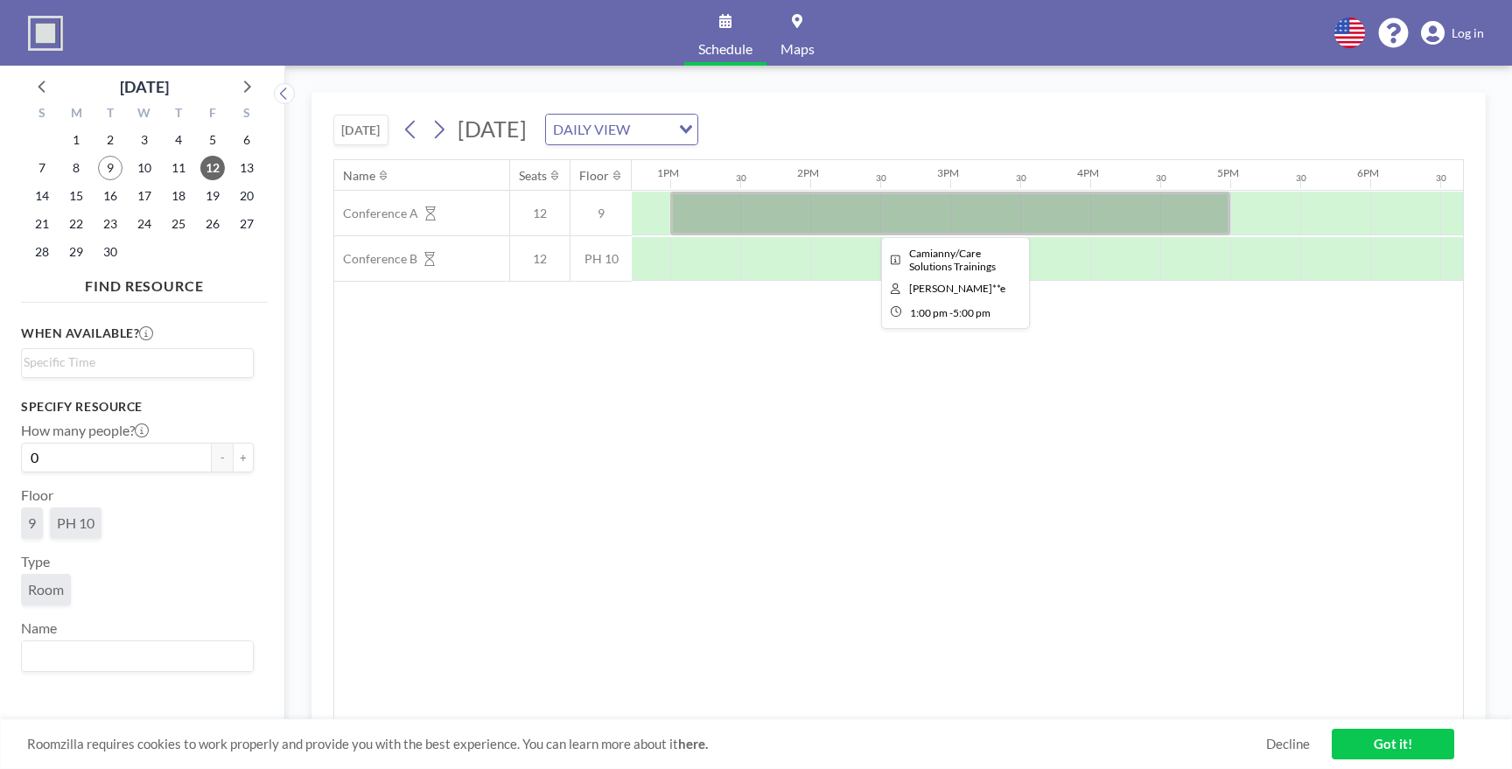
click at [879, 216] on div at bounding box center [950, 214] width 560 height 44
click at [840, 215] on div at bounding box center [950, 214] width 560 height 44
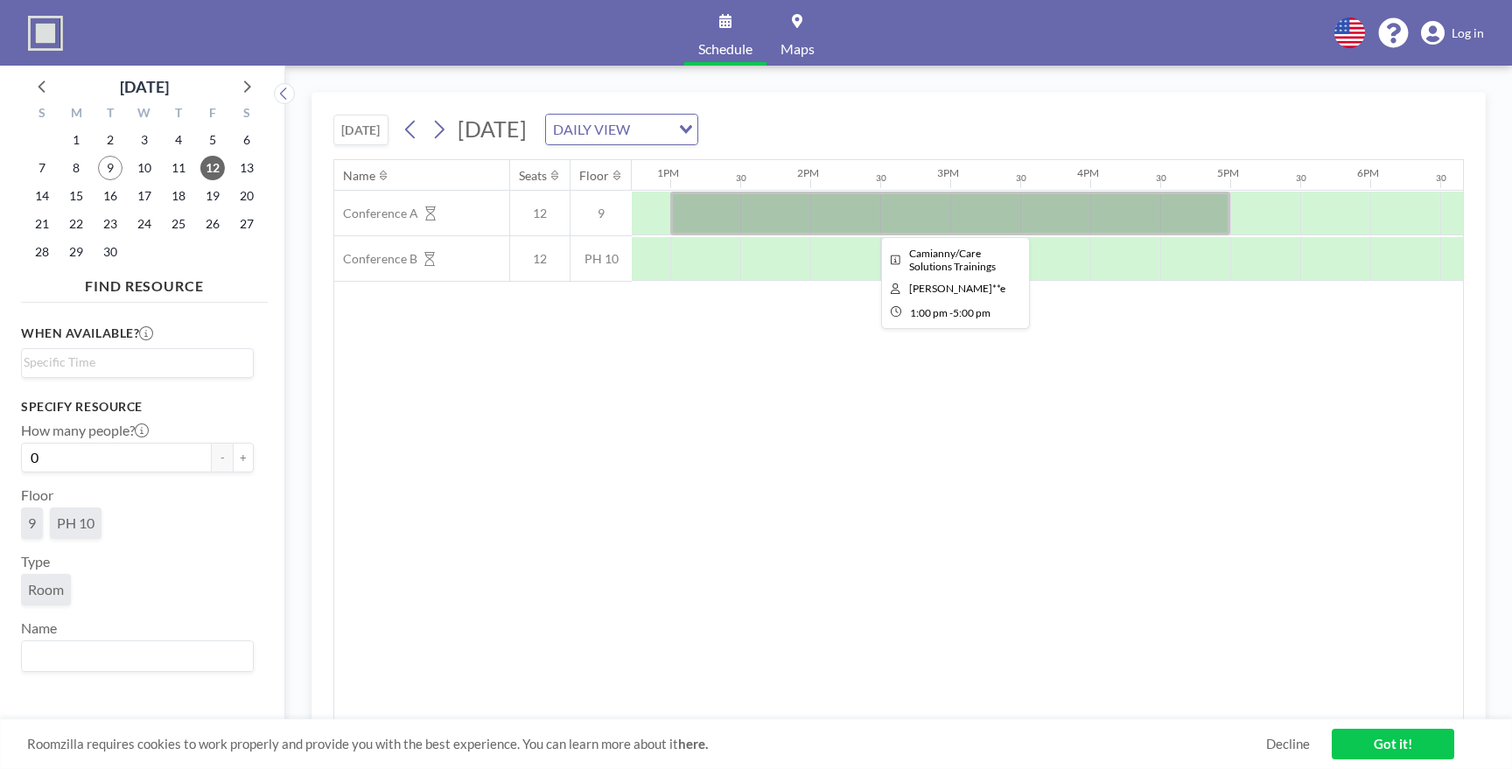
click at [797, 221] on div at bounding box center [950, 214] width 560 height 44
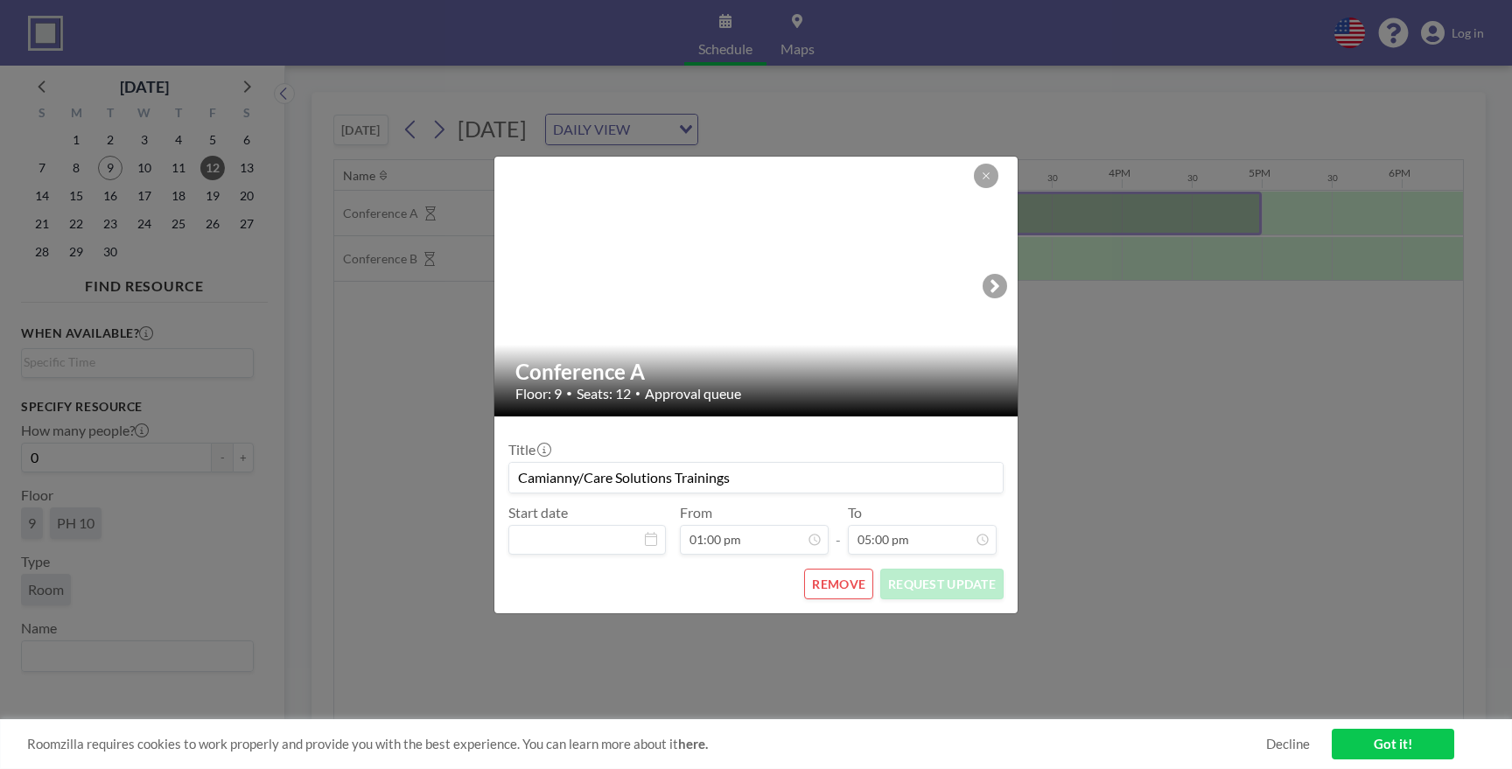
scroll to position [457, 0]
click at [836, 590] on button "REMOVE" at bounding box center [838, 584] width 69 height 31
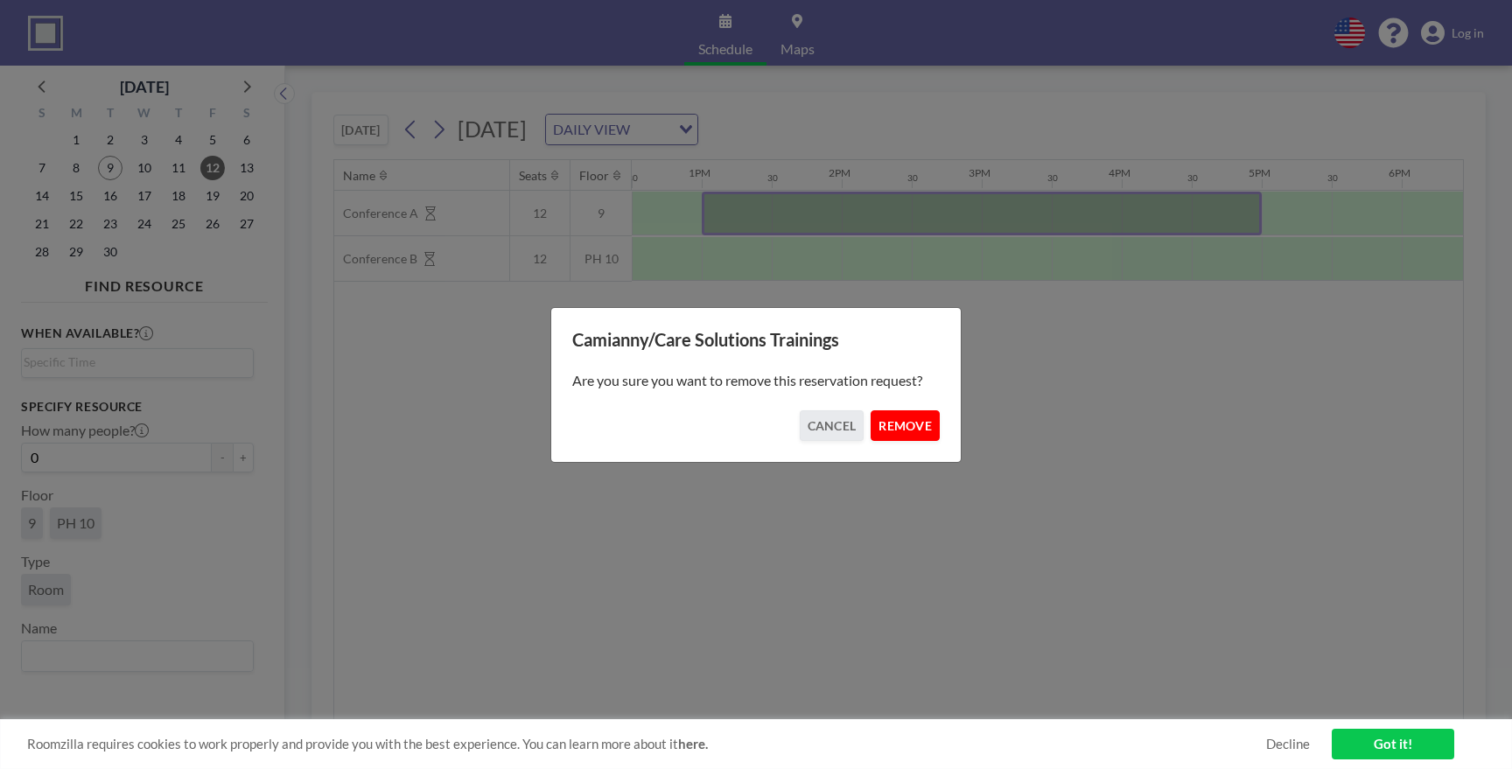
click at [909, 419] on button "REMOVE" at bounding box center [904, 425] width 69 height 31
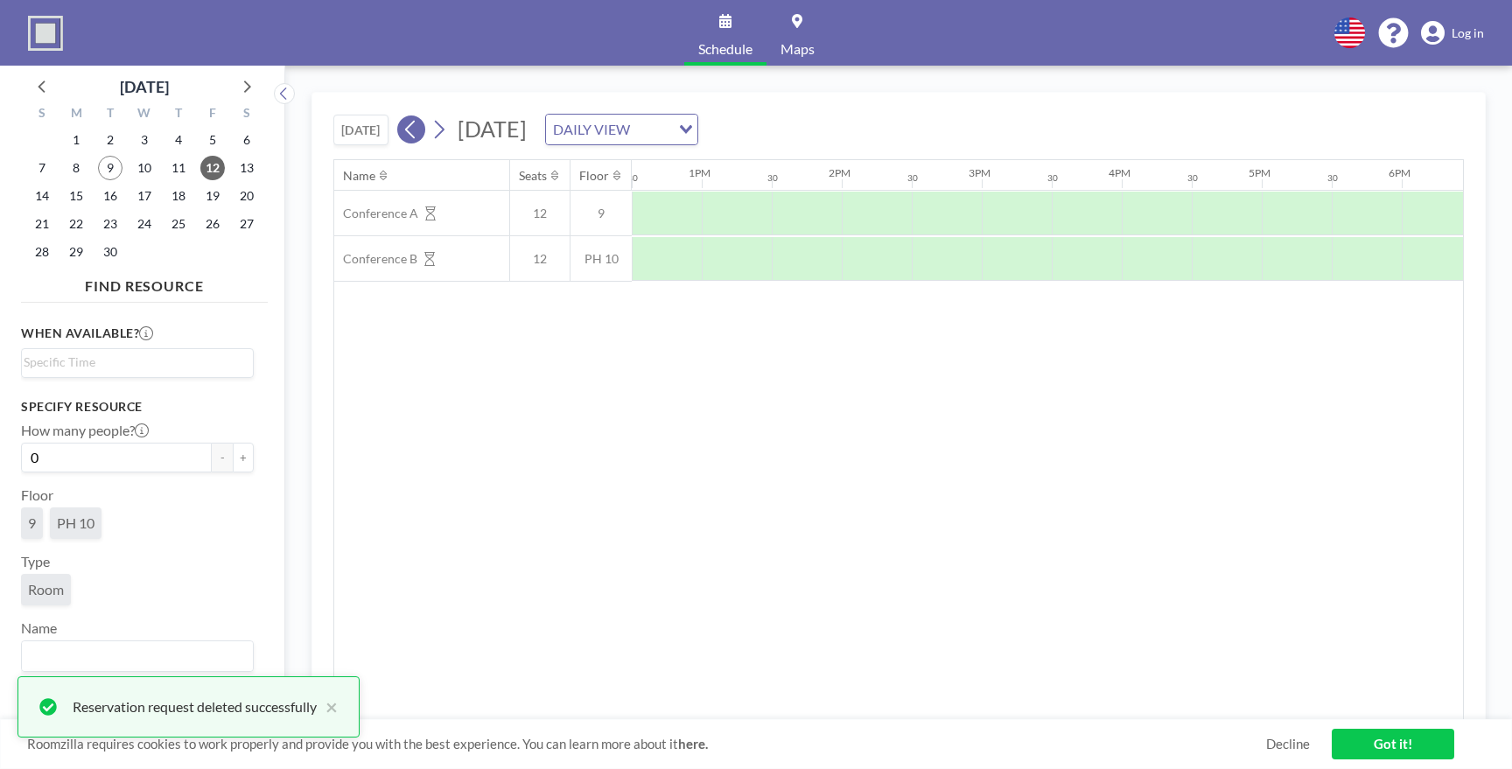
click at [416, 132] on icon at bounding box center [410, 129] width 17 height 26
click at [1171, 205] on div at bounding box center [1201, 214] width 70 height 44
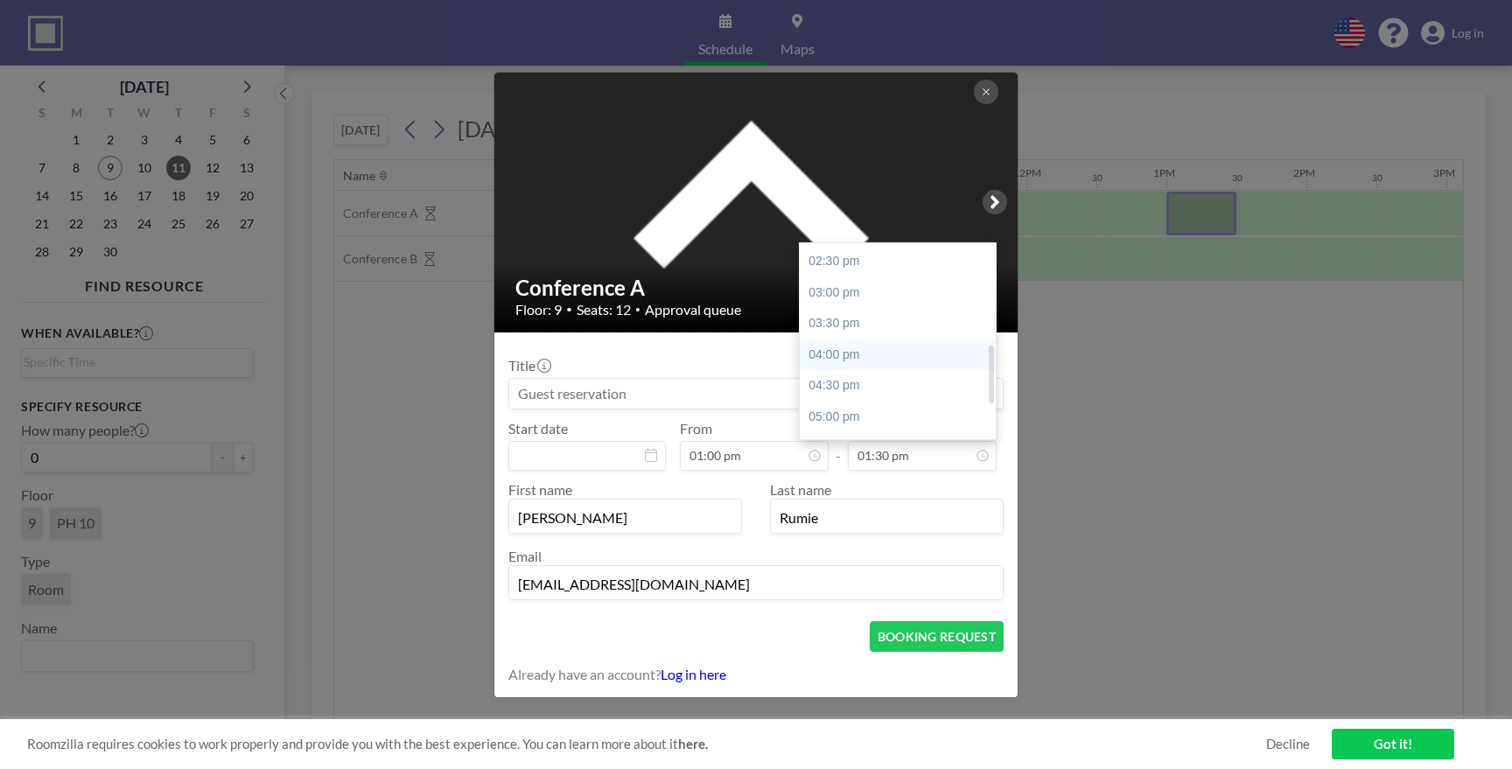
scroll to position [345, 0]
click at [890, 403] on div "05:00 pm" at bounding box center [898, 411] width 196 height 31
type input "05:00 pm"
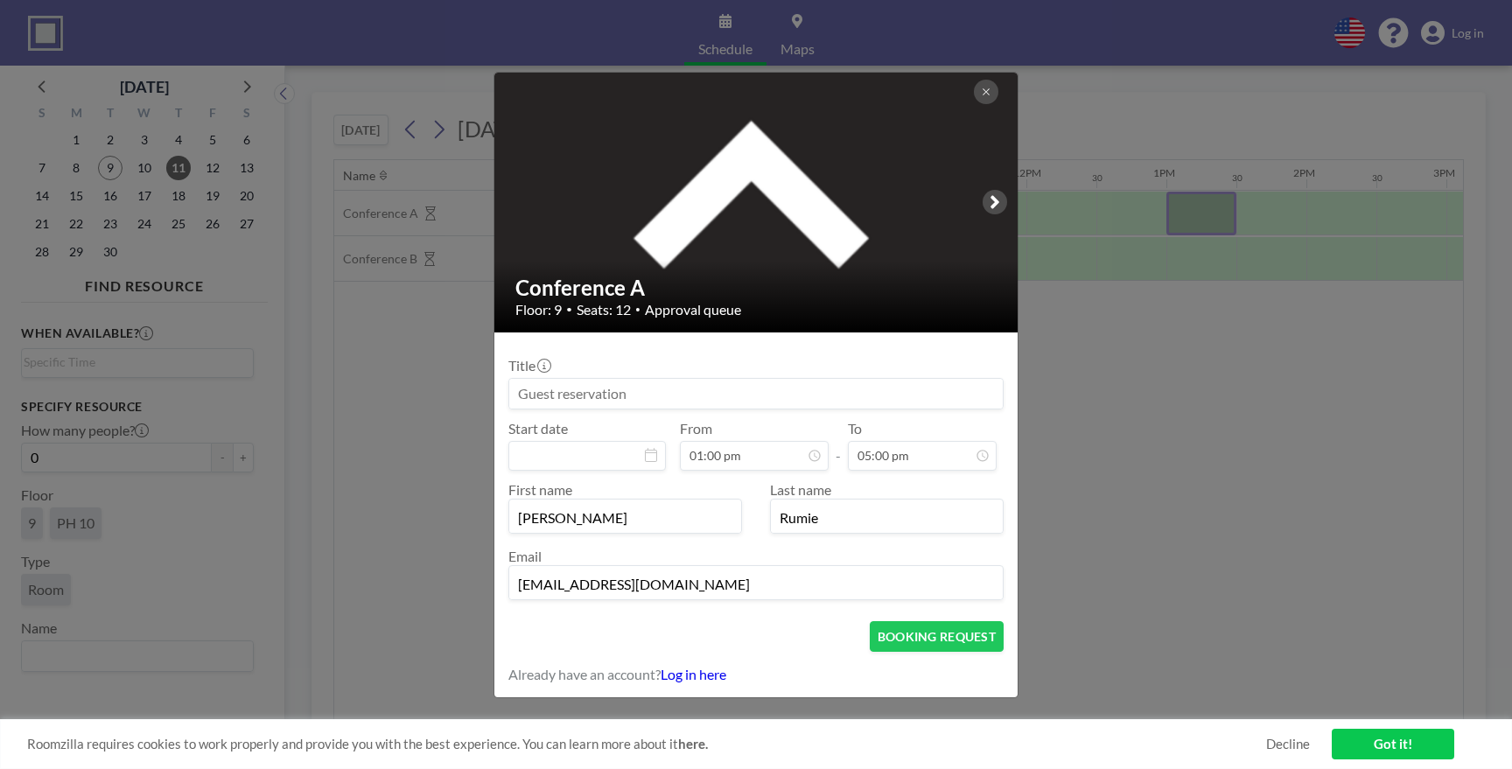
click at [705, 394] on input at bounding box center [755, 394] width 493 height 30
type input "CareSolutions/Camianny Training"
click at [699, 367] on div "Title CareSolutions/Camianny Training" at bounding box center [755, 383] width 495 height 52
click at [736, 402] on input "CareSolutions/Camianny Training" at bounding box center [755, 394] width 493 height 30
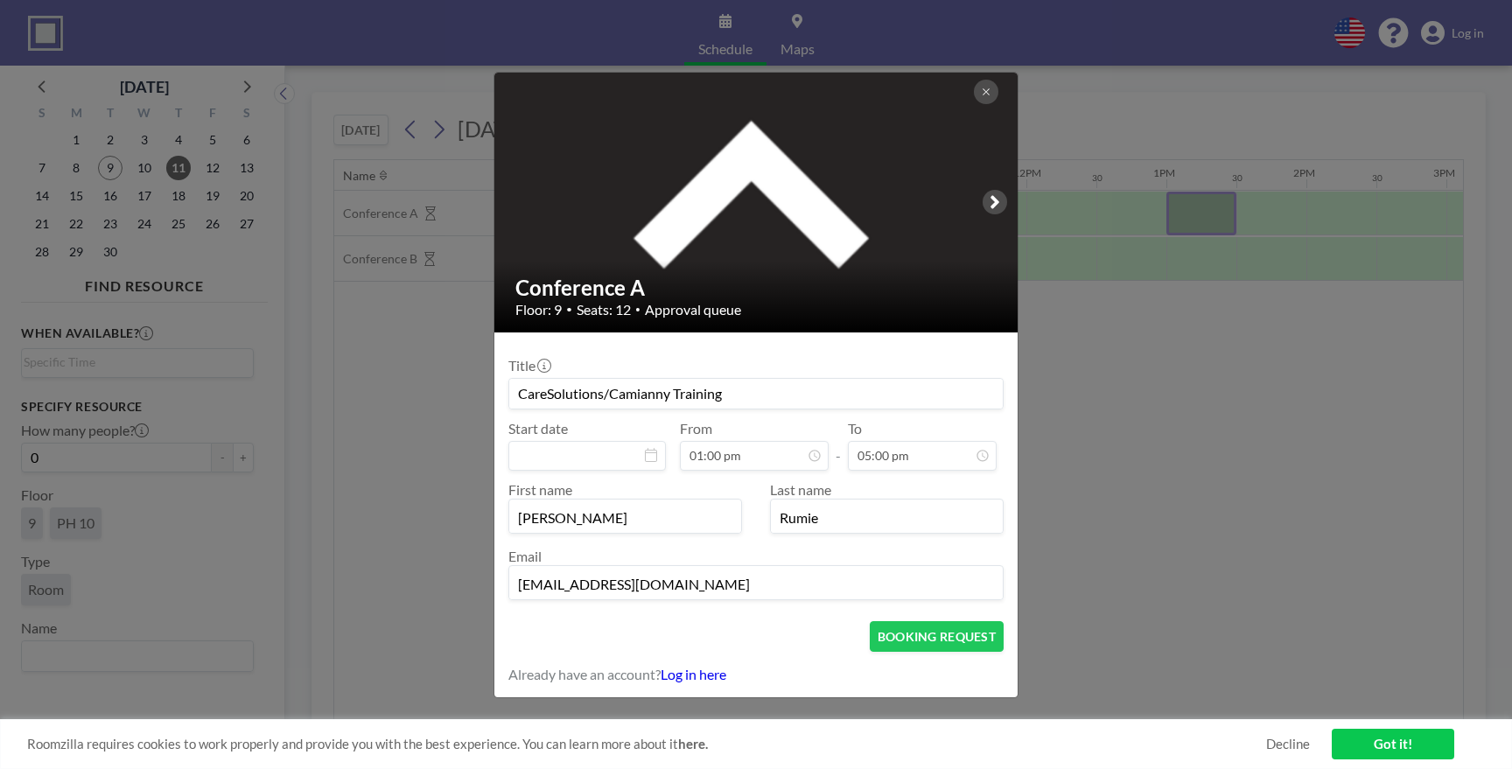
click at [736, 402] on input "CareSolutions/Camianny Training" at bounding box center [755, 394] width 493 height 30
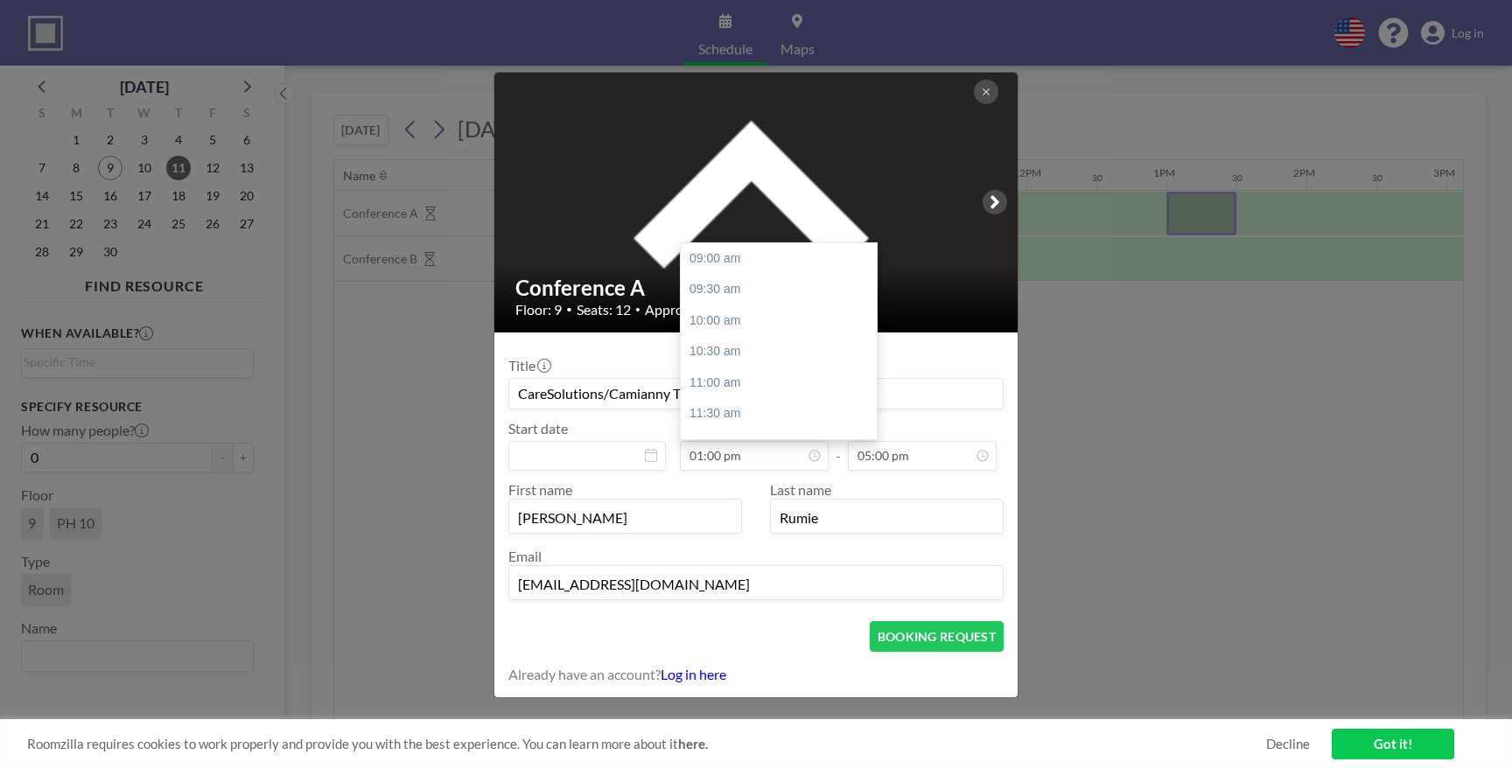
scroll to position [249, 0]
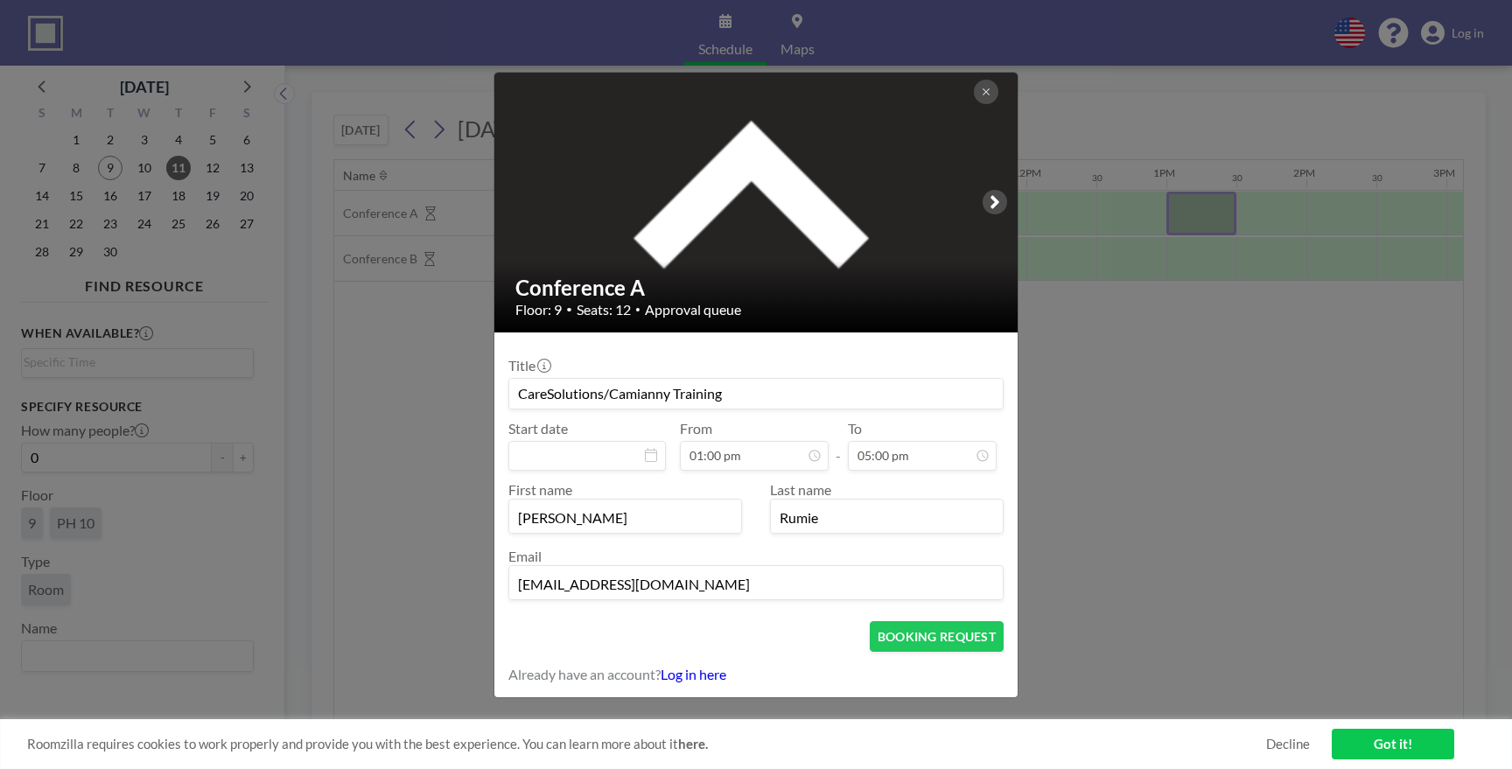
click at [581, 477] on div "First name [PERSON_NAME] Last name [PERSON_NAME] Email [EMAIL_ADDRESS][DOMAIN_N…" at bounding box center [755, 539] width 495 height 136
click at [581, 467] on input at bounding box center [586, 456] width 157 height 30
type input "[DATE]"
click at [646, 430] on div "Start date [DATE]" at bounding box center [586, 445] width 157 height 51
click at [930, 639] on button "BOOKING REQUEST" at bounding box center [937, 636] width 134 height 31
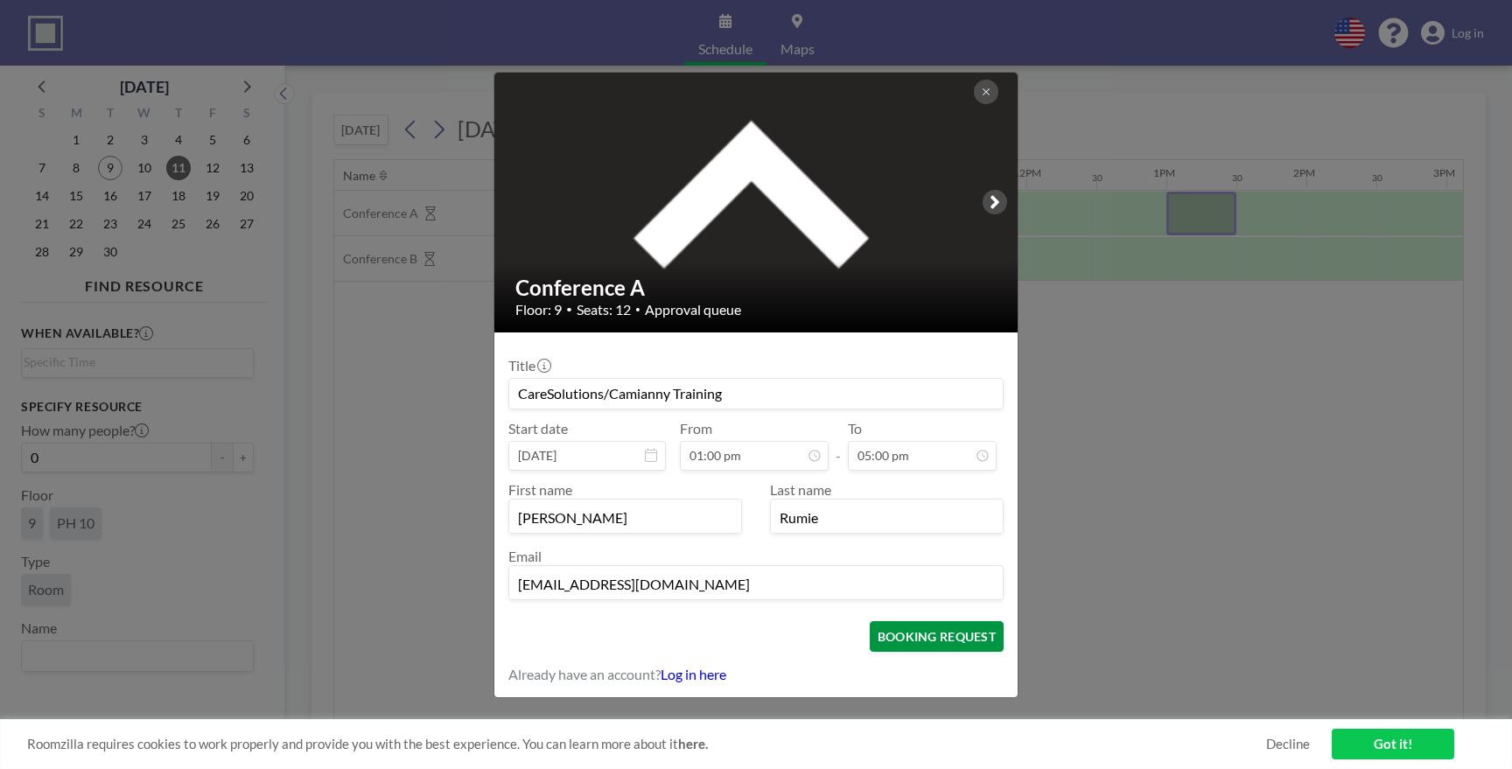
type input "CareSolutions/Camianny Training"
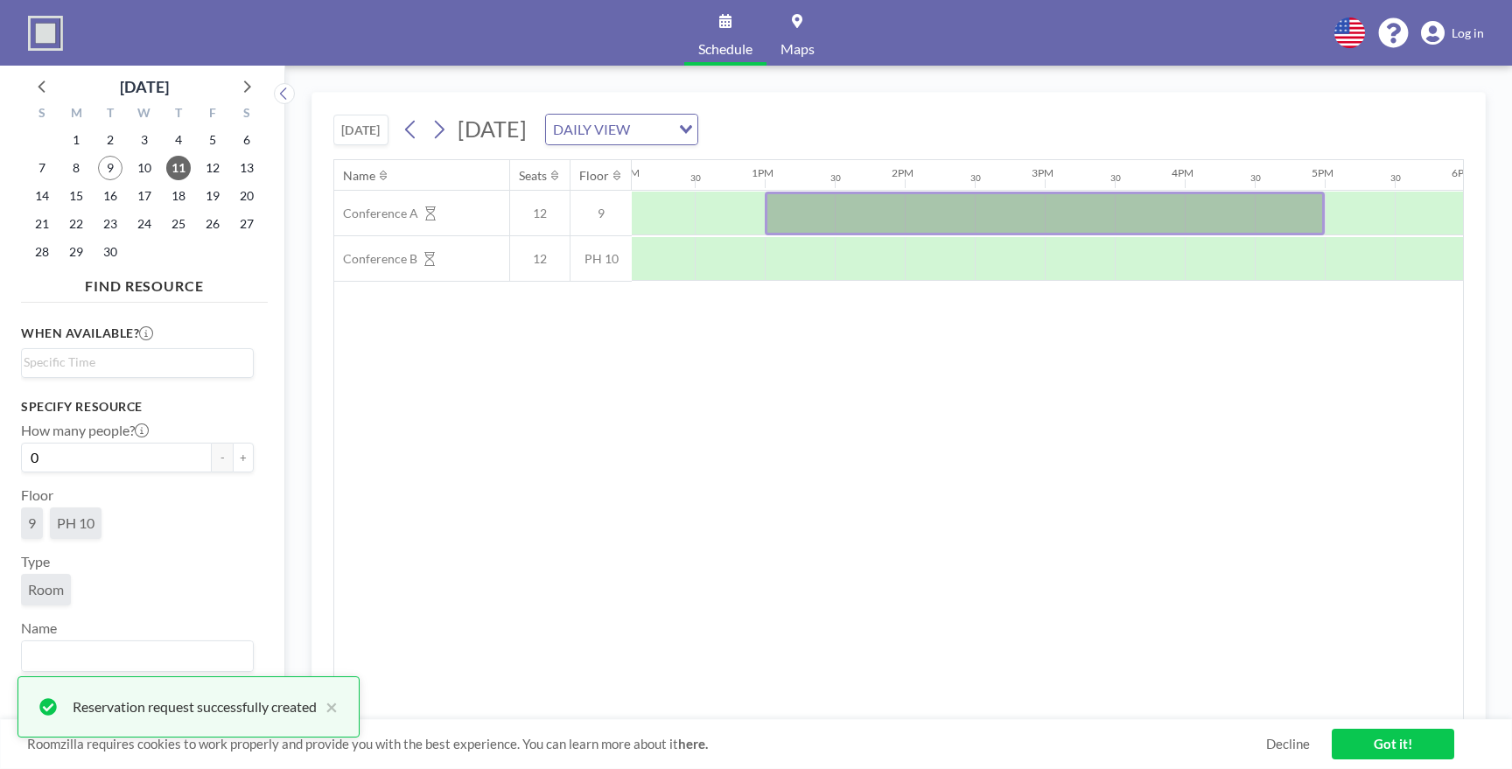
scroll to position [0, 1739]
click at [447, 130] on icon at bounding box center [438, 129] width 17 height 26
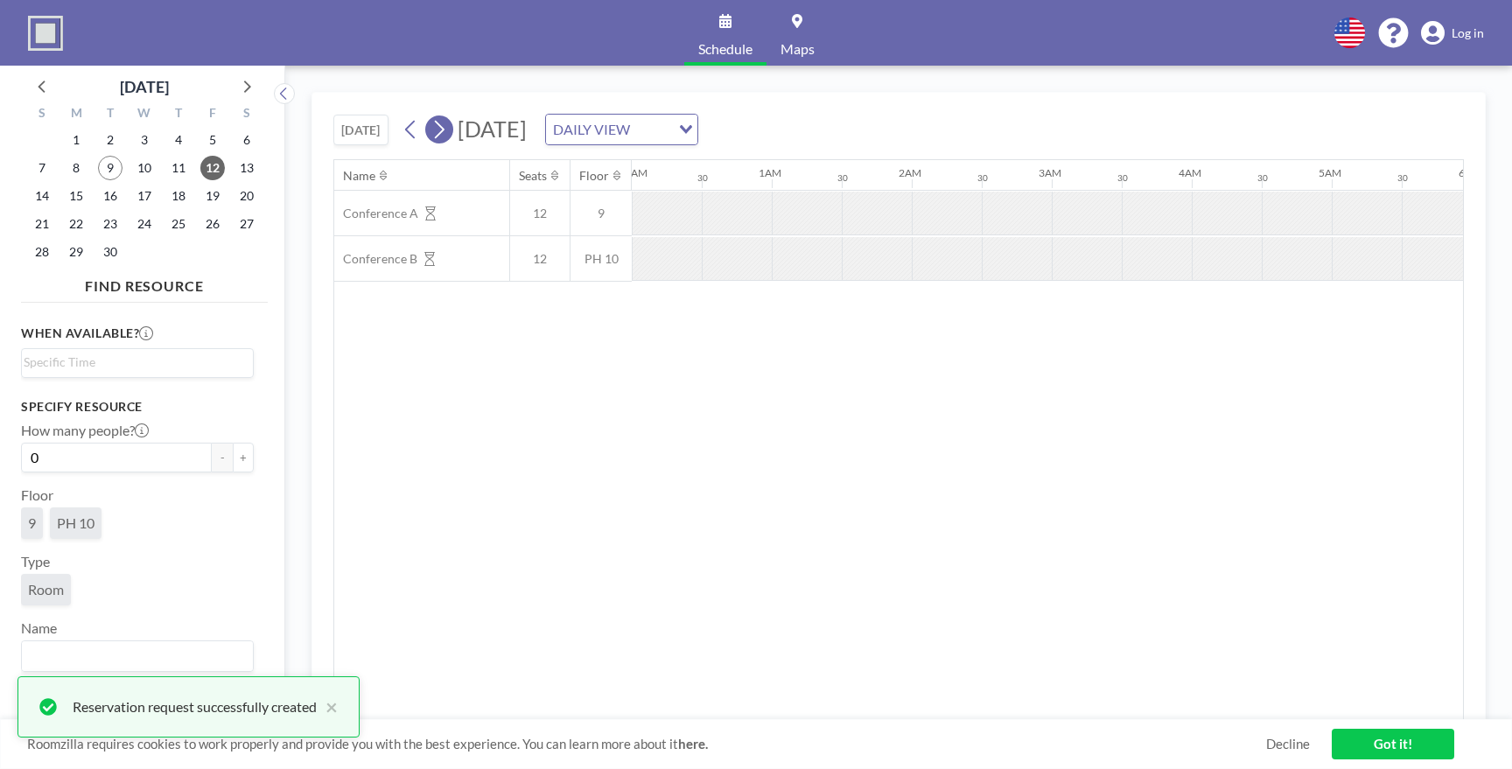
click at [447, 130] on icon at bounding box center [438, 129] width 17 height 26
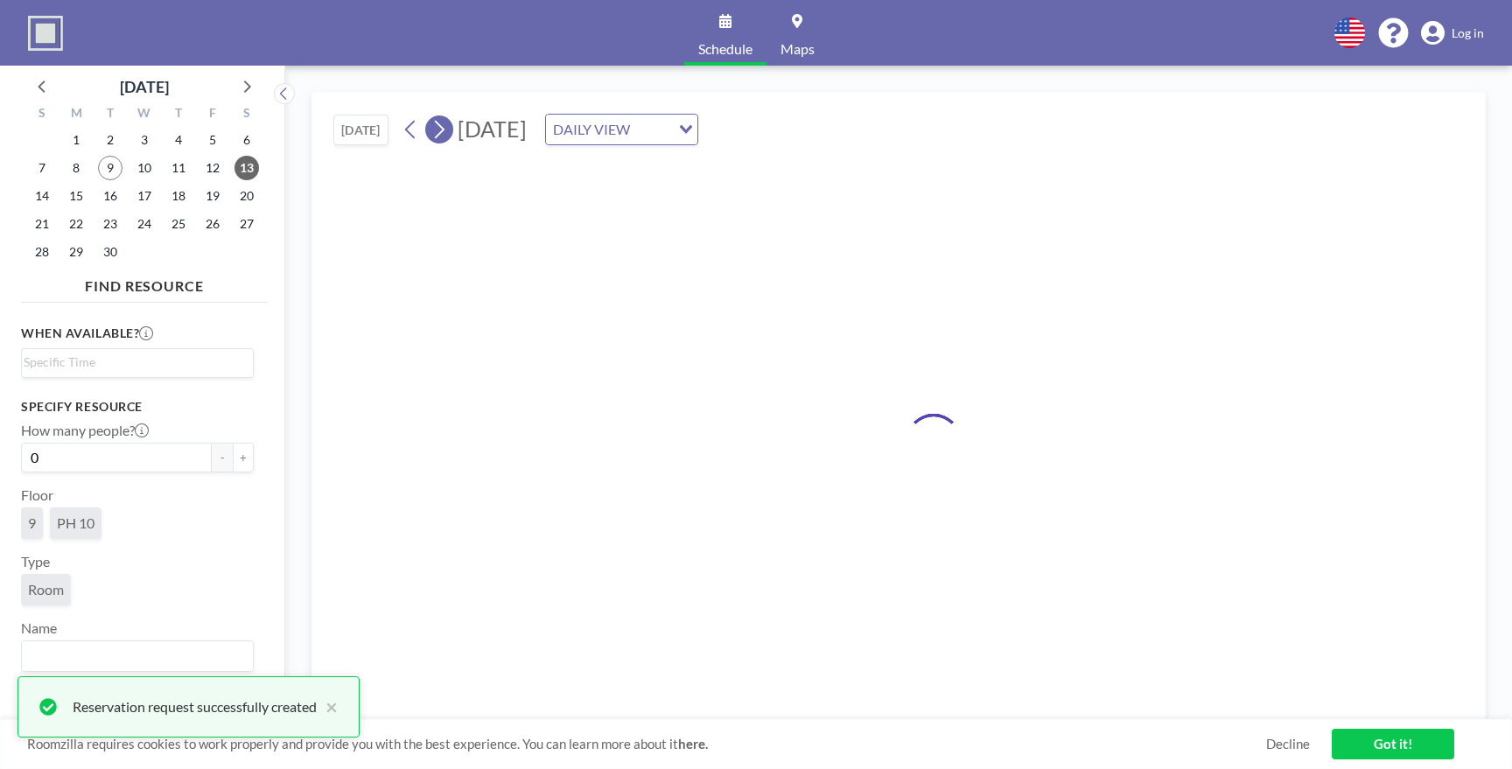
click at [447, 130] on icon at bounding box center [438, 129] width 17 height 26
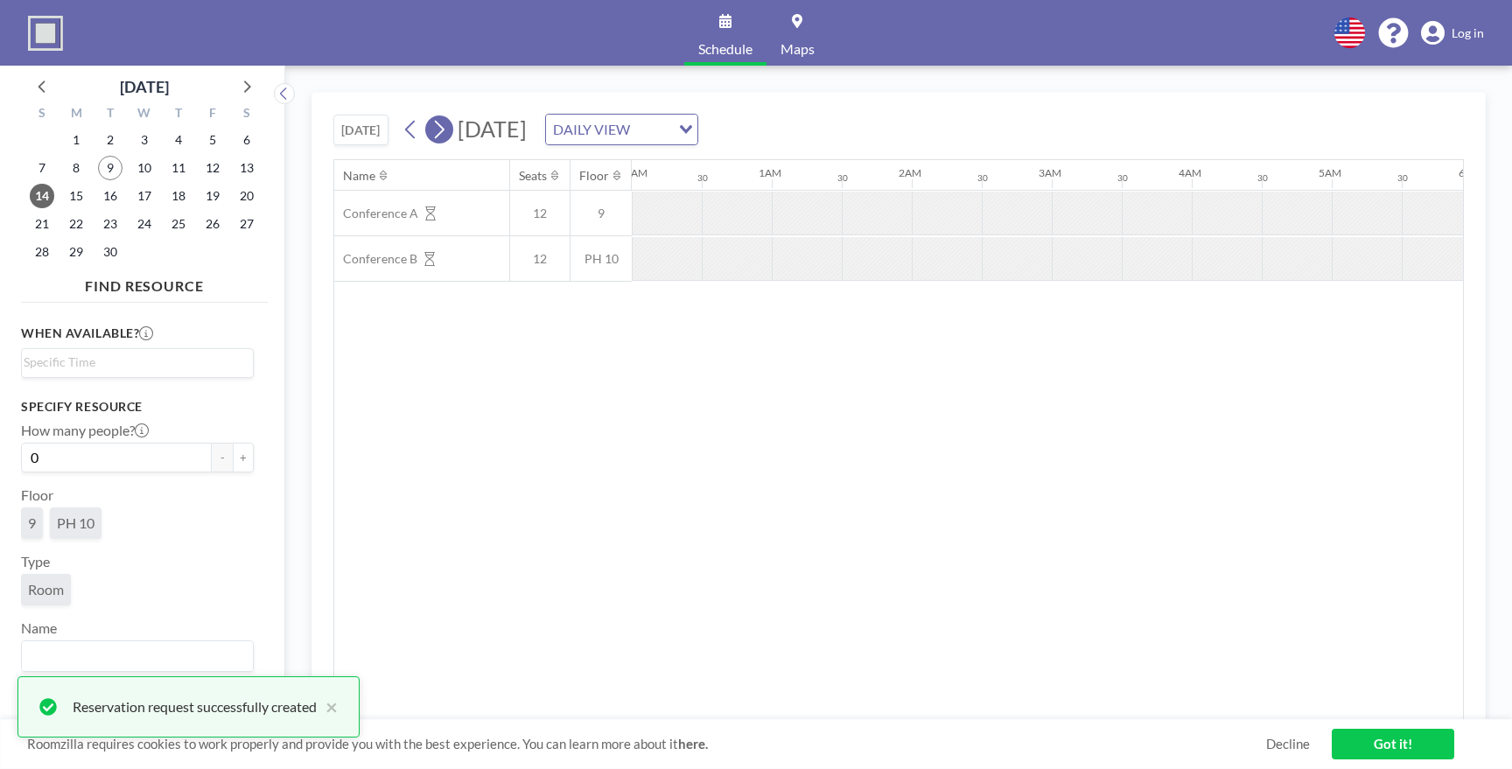
click at [447, 130] on icon at bounding box center [438, 129] width 17 height 26
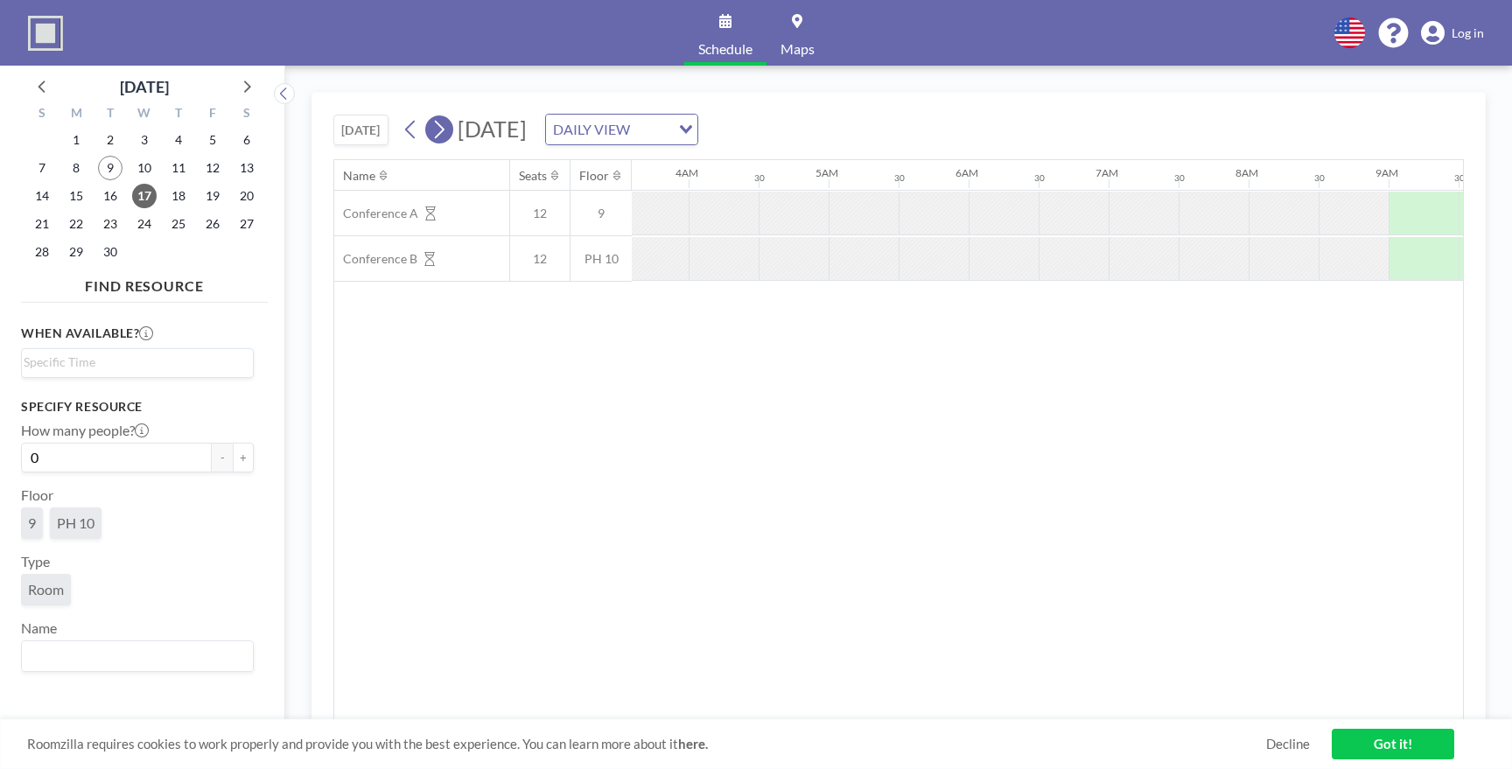
click at [447, 130] on icon at bounding box center [438, 129] width 17 height 26
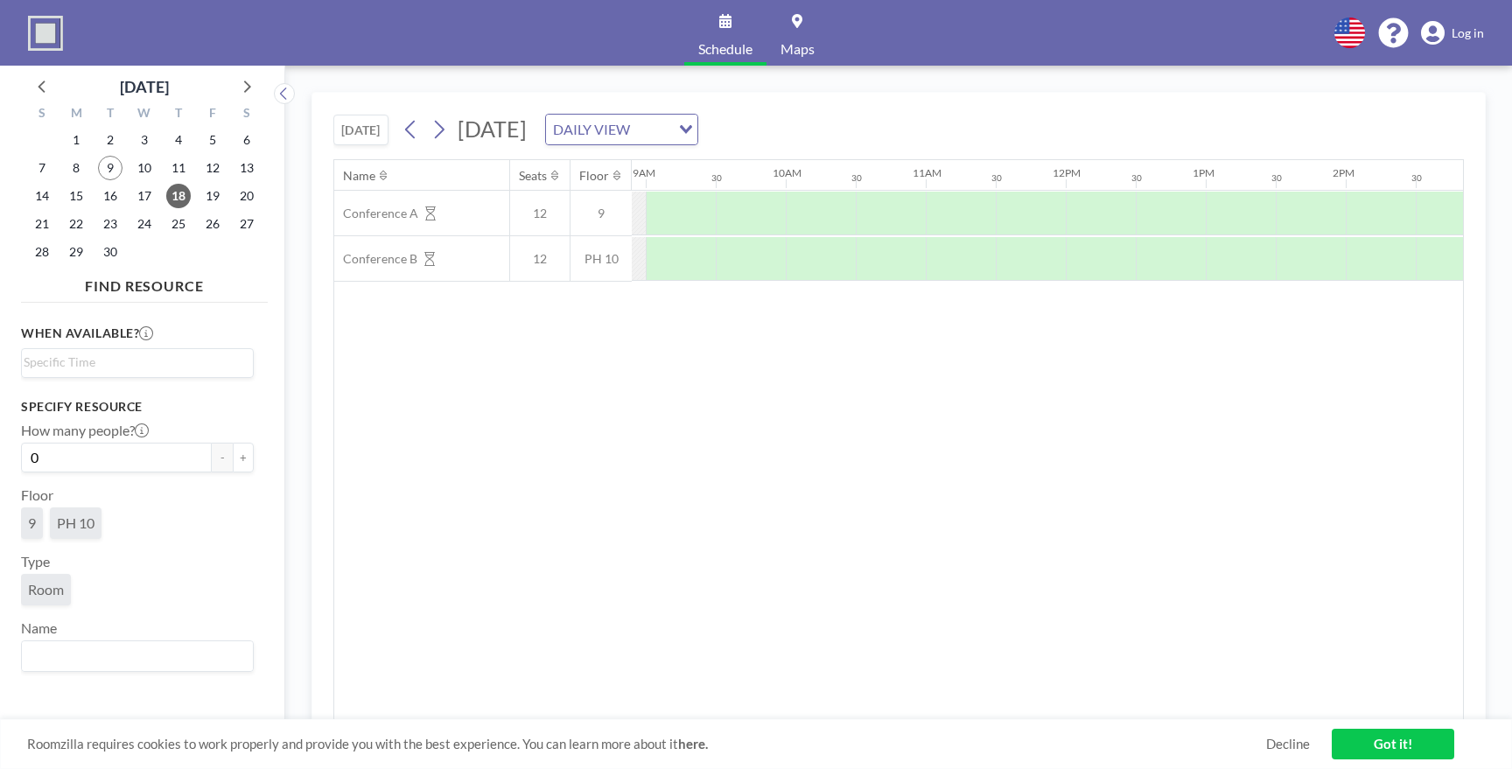
scroll to position [0, 1259]
click at [1209, 211] on div at bounding box center [1227, 214] width 70 height 44
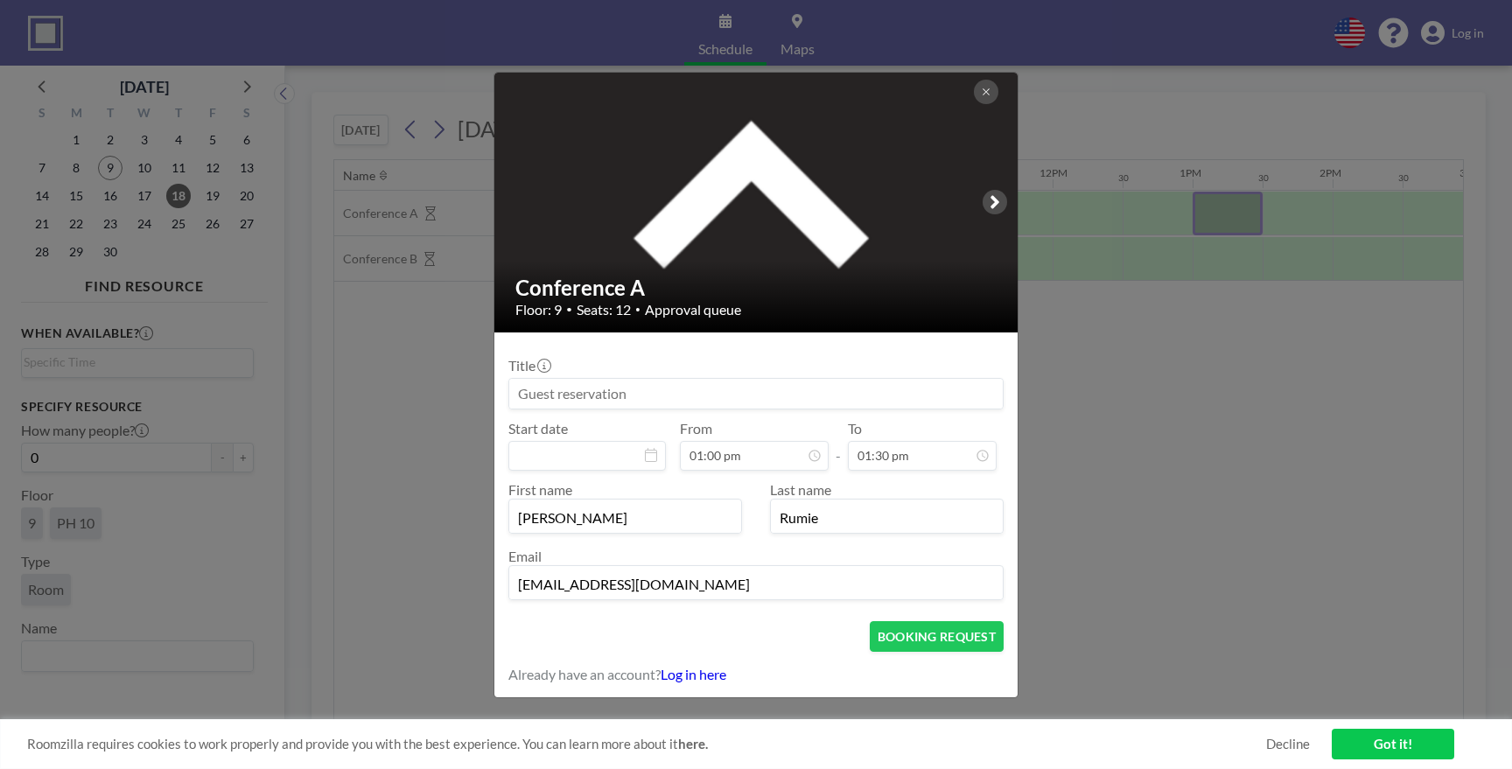
click at [779, 386] on input at bounding box center [755, 394] width 493 height 30
paste input "CareSolutions/Camianny Training"
type input "CareSolutions/Camianny Training"
click at [785, 366] on div "Title CareSolutions/Camianny Training" at bounding box center [755, 383] width 495 height 52
click at [650, 462] on input at bounding box center [586, 456] width 157 height 30
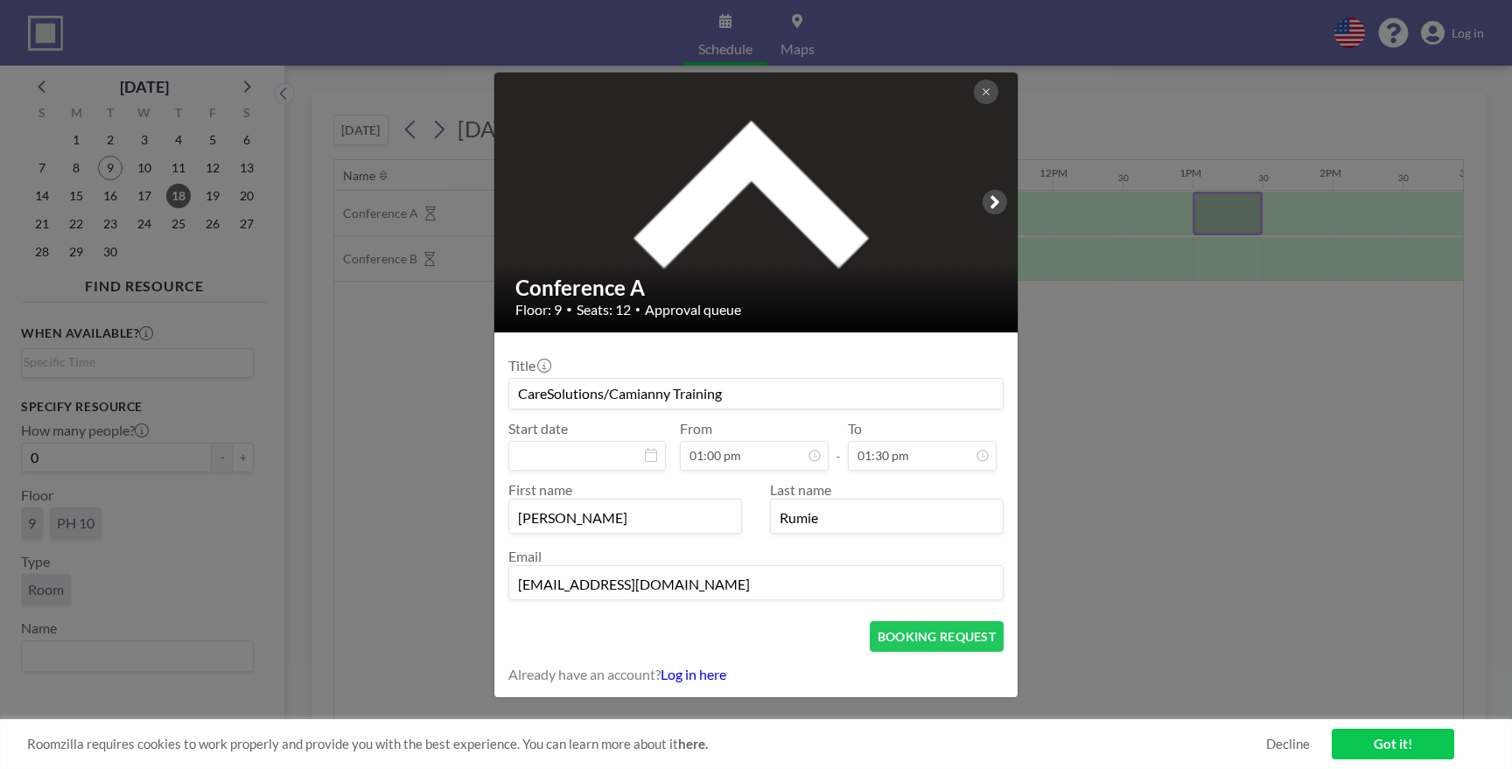
click at [645, 450] on icon at bounding box center [651, 455] width 12 height 14
click at [625, 451] on input at bounding box center [586, 456] width 157 height 30
type input "9"
type input "[DATE]"
click at [601, 542] on div "First name [PERSON_NAME] Last name [PERSON_NAME] Email [EMAIL_ADDRESS][DOMAIN_N…" at bounding box center [755, 540] width 495 height 119
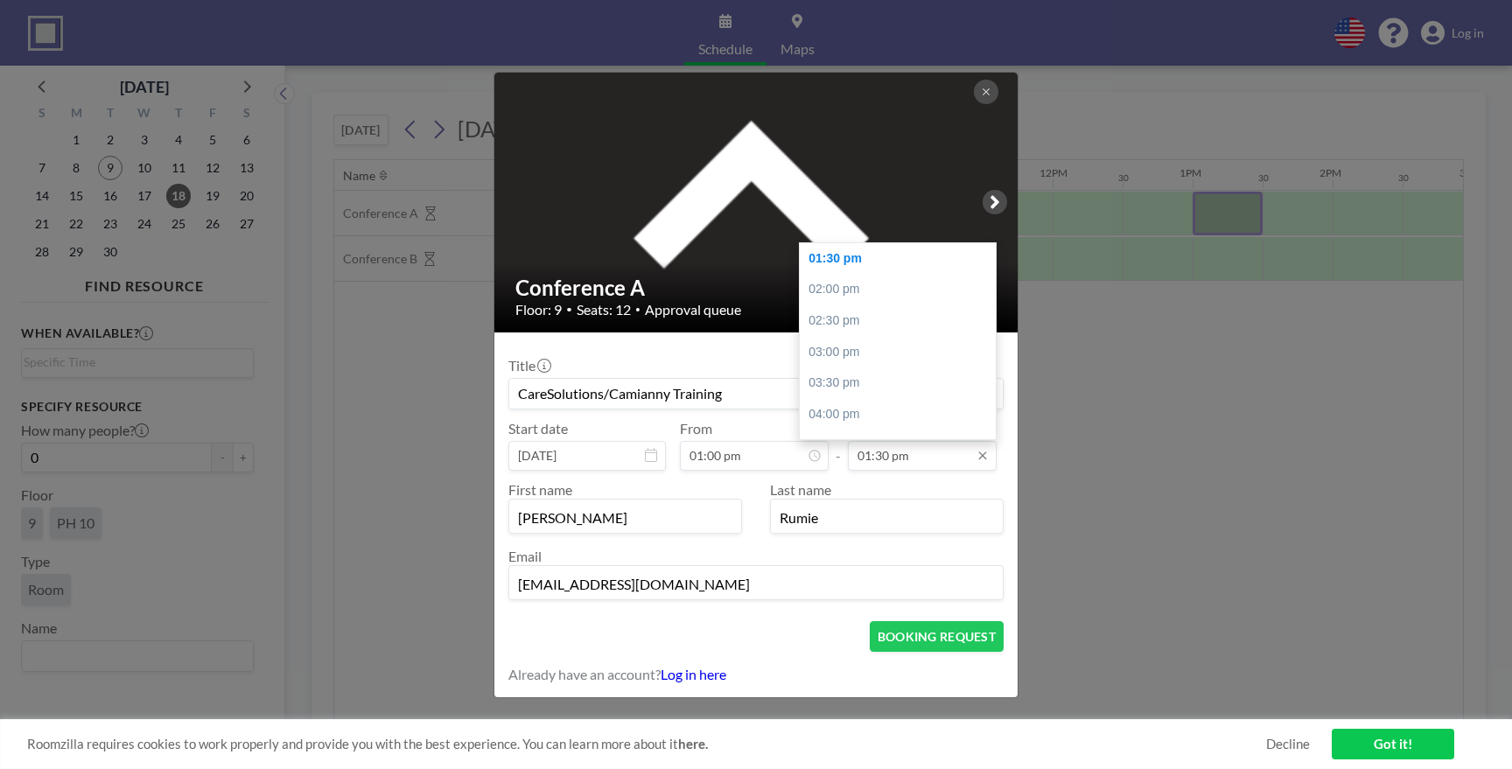
click at [932, 459] on input "01:30 pm" at bounding box center [922, 456] width 149 height 30
click at [842, 408] on div "05:00 pm" at bounding box center [898, 412] width 196 height 31
type input "05:00 pm"
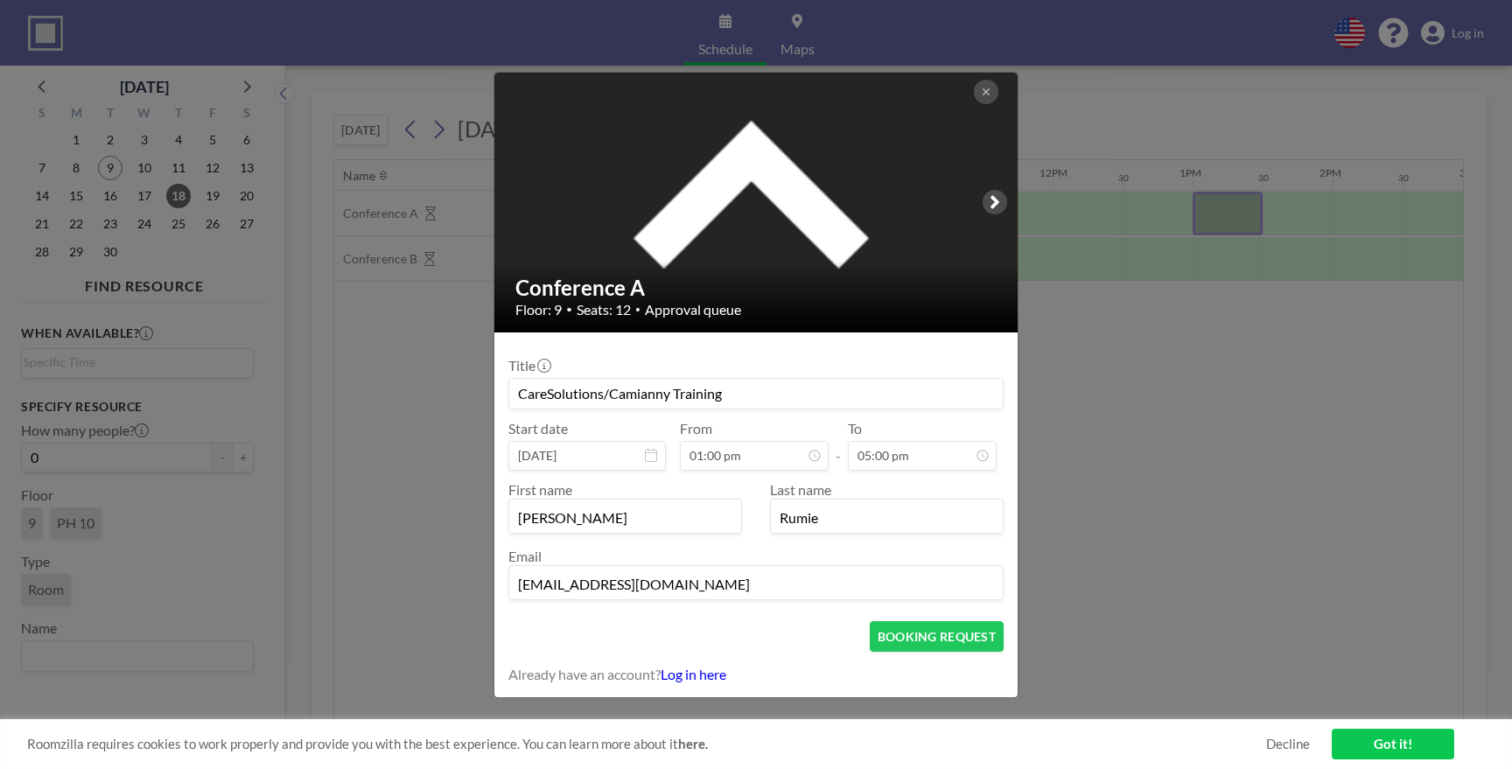
scroll to position [457, 0]
click at [945, 643] on button "BOOKING REQUEST" at bounding box center [937, 636] width 134 height 31
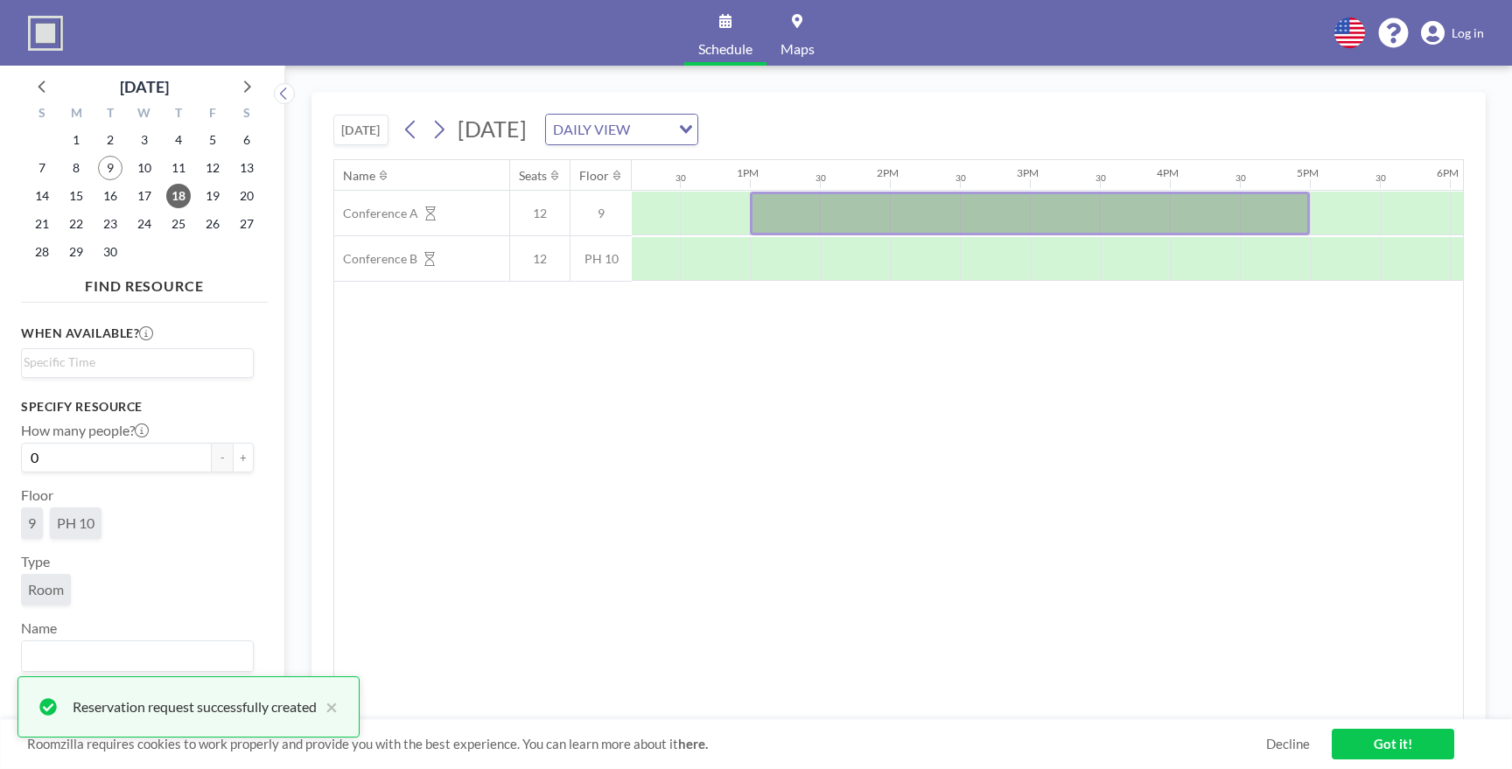
scroll to position [0, 1708]
click at [444, 131] on icon at bounding box center [440, 130] width 10 height 18
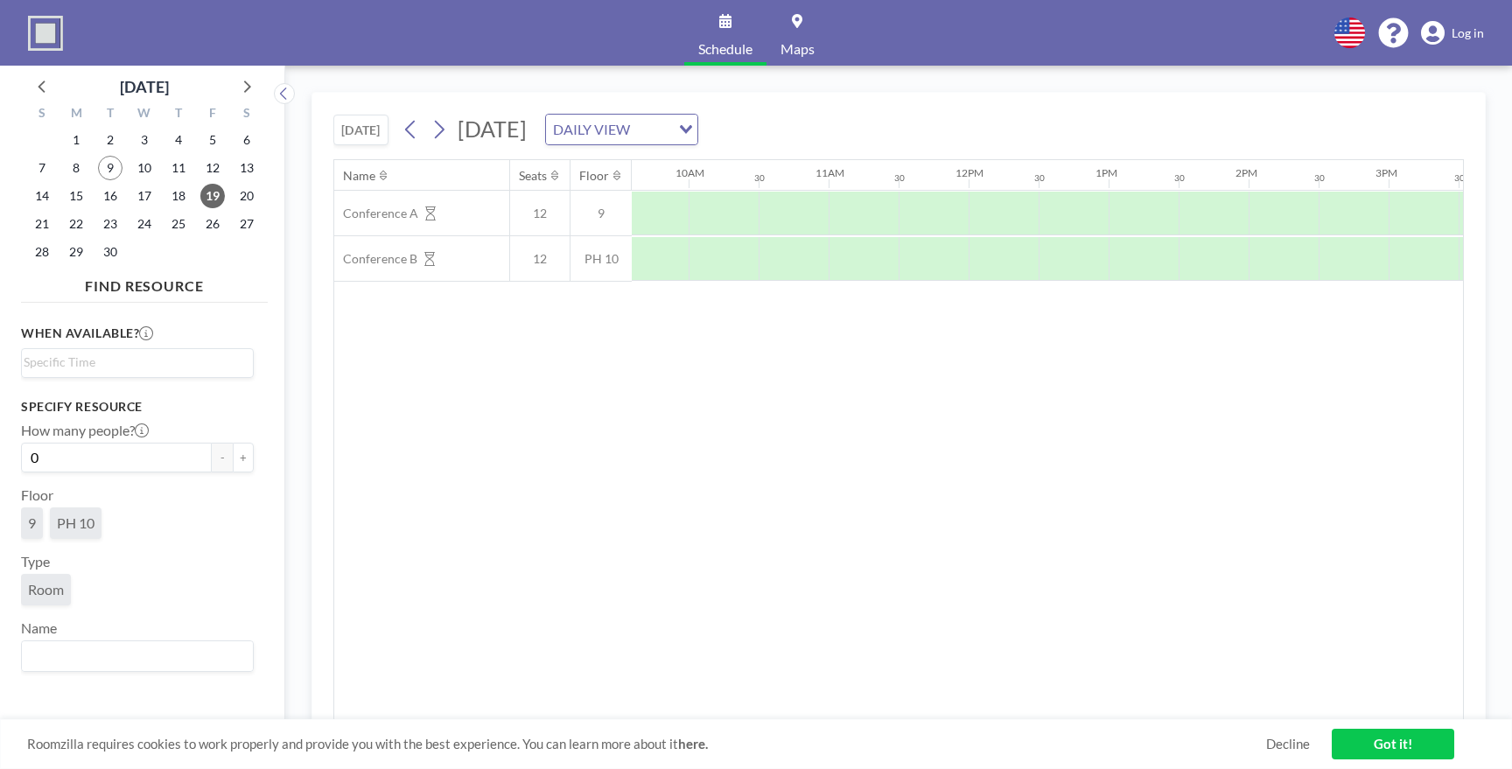
scroll to position [0, 1358]
